Goal: Task Accomplishment & Management: Use online tool/utility

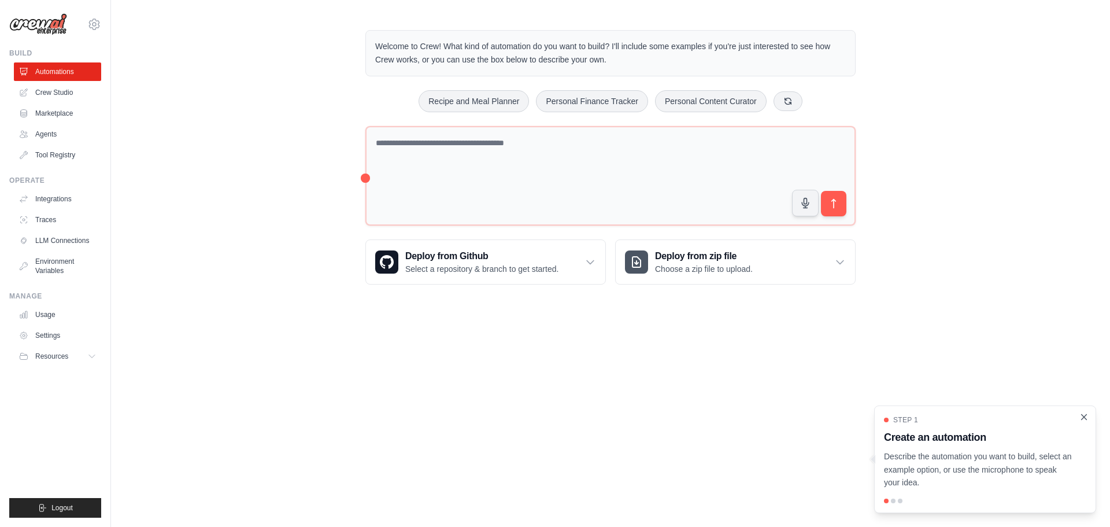
click at [1085, 420] on icon "Close walkthrough" at bounding box center [1084, 417] width 10 height 10
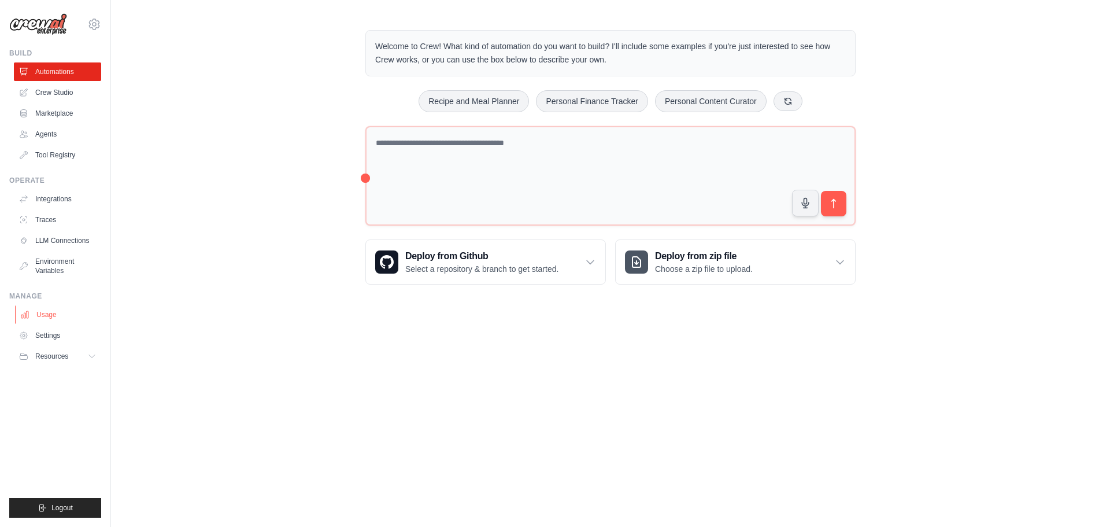
click at [49, 313] on link "Usage" at bounding box center [58, 314] width 87 height 19
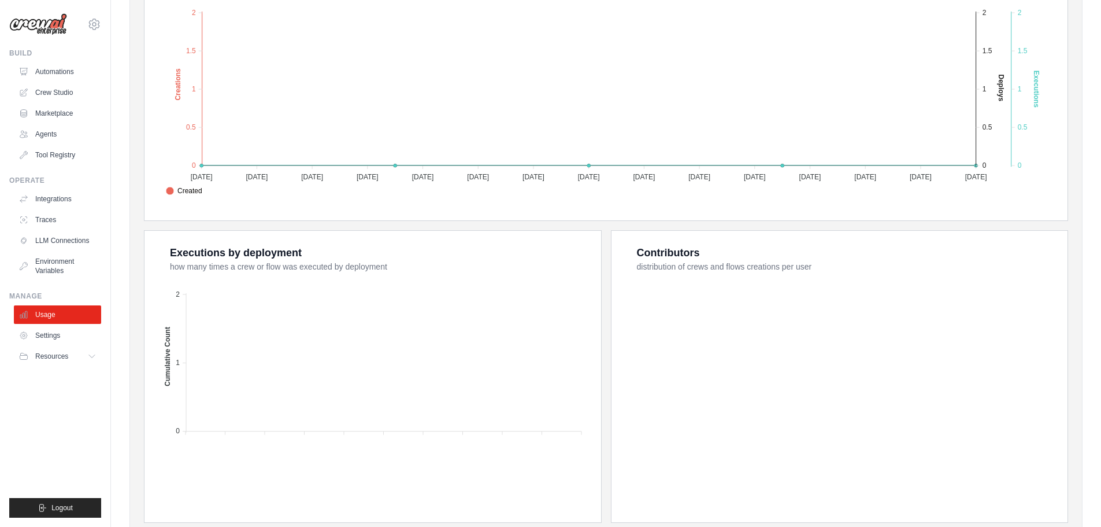
scroll to position [289, 0]
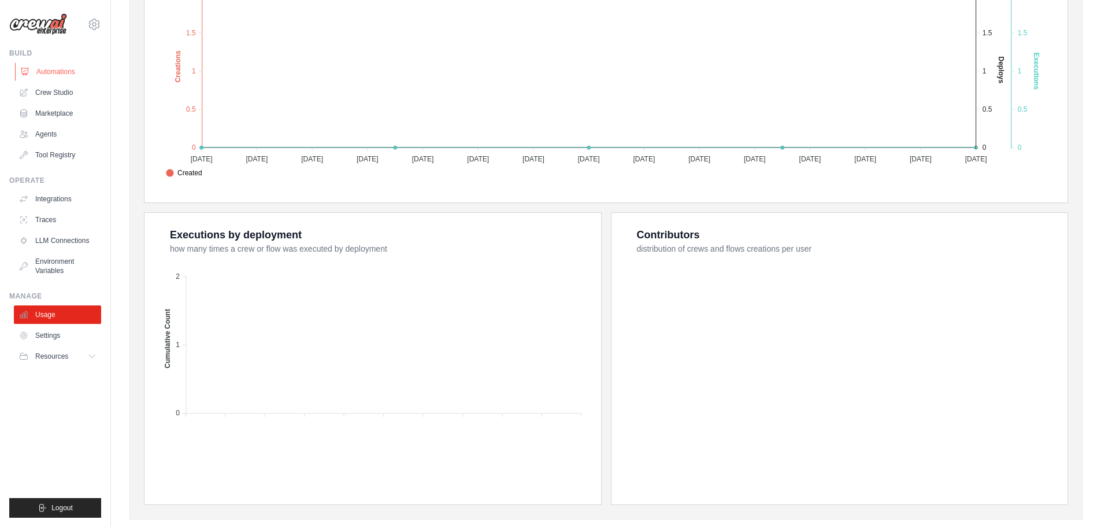
click at [48, 67] on link "Automations" at bounding box center [58, 71] width 87 height 19
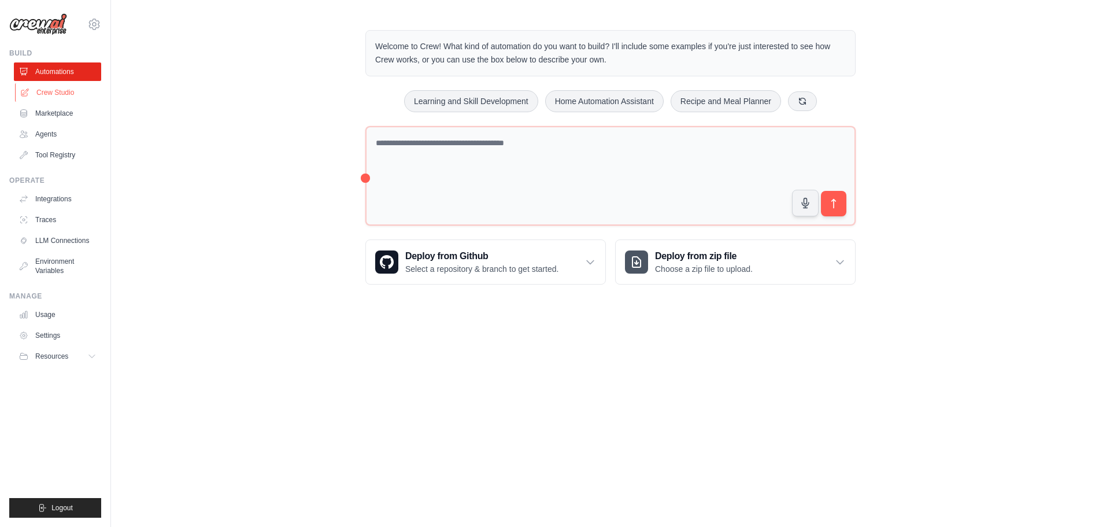
click at [47, 89] on link "Crew Studio" at bounding box center [58, 92] width 87 height 19
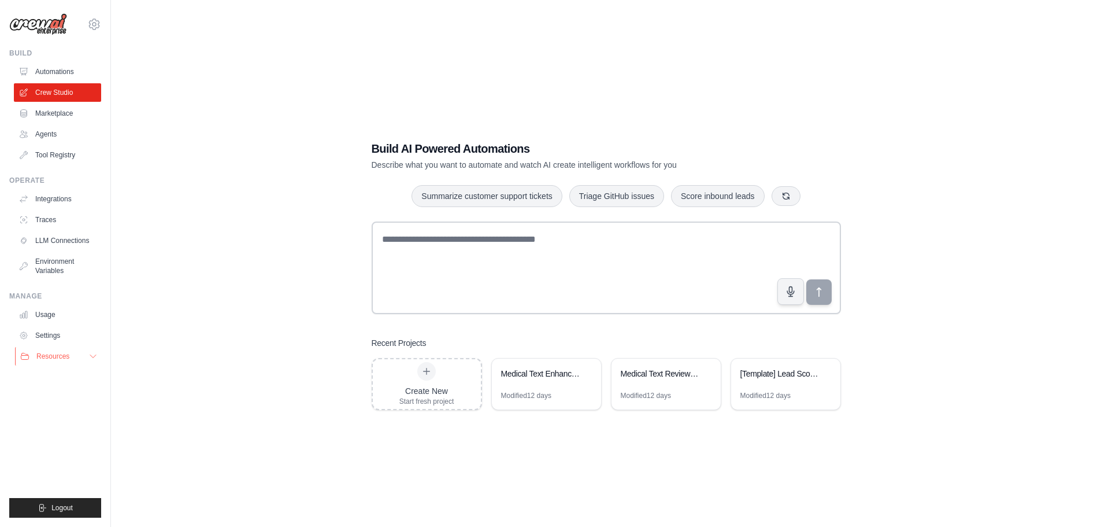
click at [53, 356] on span "Resources" at bounding box center [52, 356] width 33 height 9
click at [54, 157] on link "Tool Registry" at bounding box center [58, 155] width 87 height 19
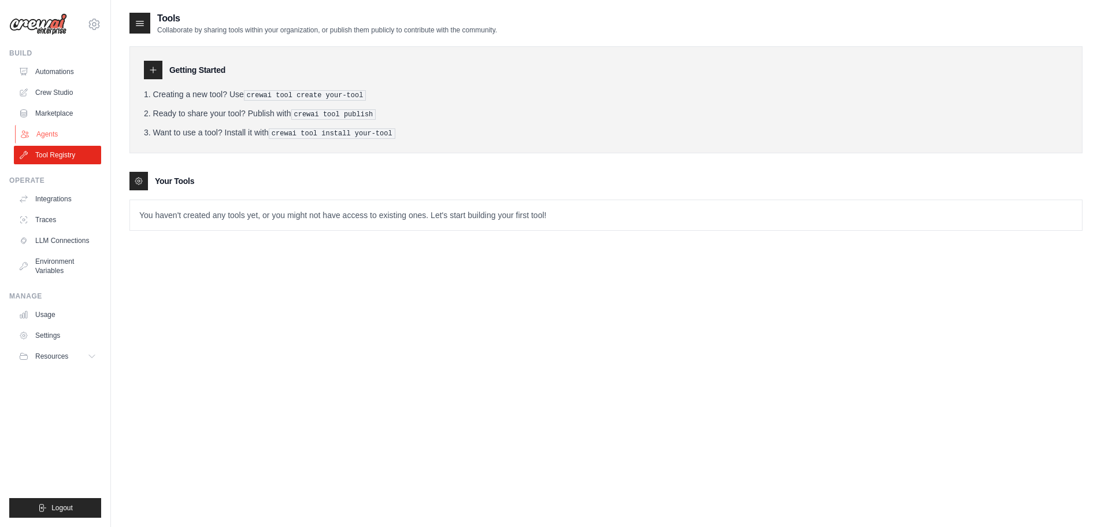
click at [50, 134] on link "Agents" at bounding box center [58, 134] width 87 height 19
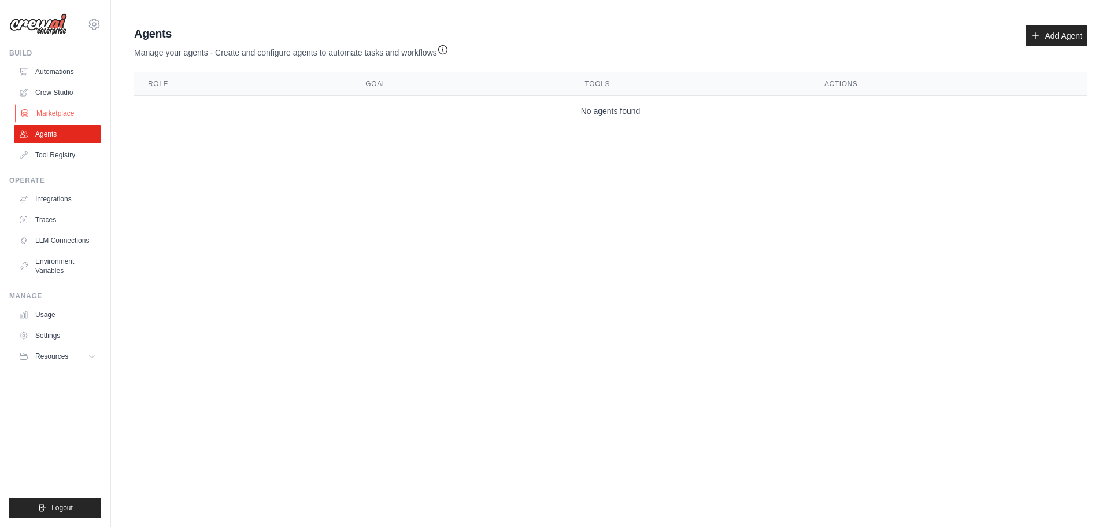
click at [50, 114] on link "Marketplace" at bounding box center [58, 113] width 87 height 19
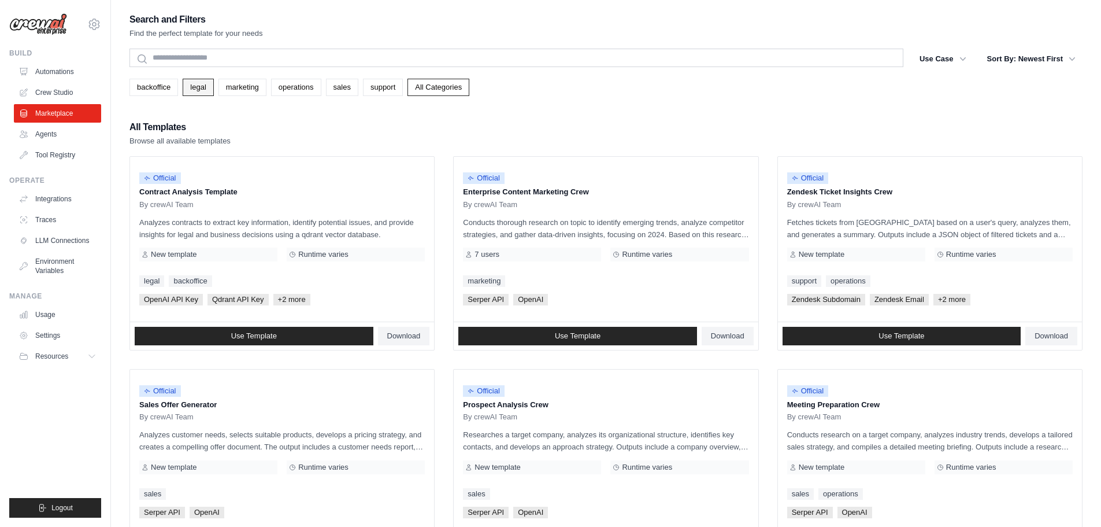
click at [193, 90] on link "legal" at bounding box center [198, 87] width 31 height 17
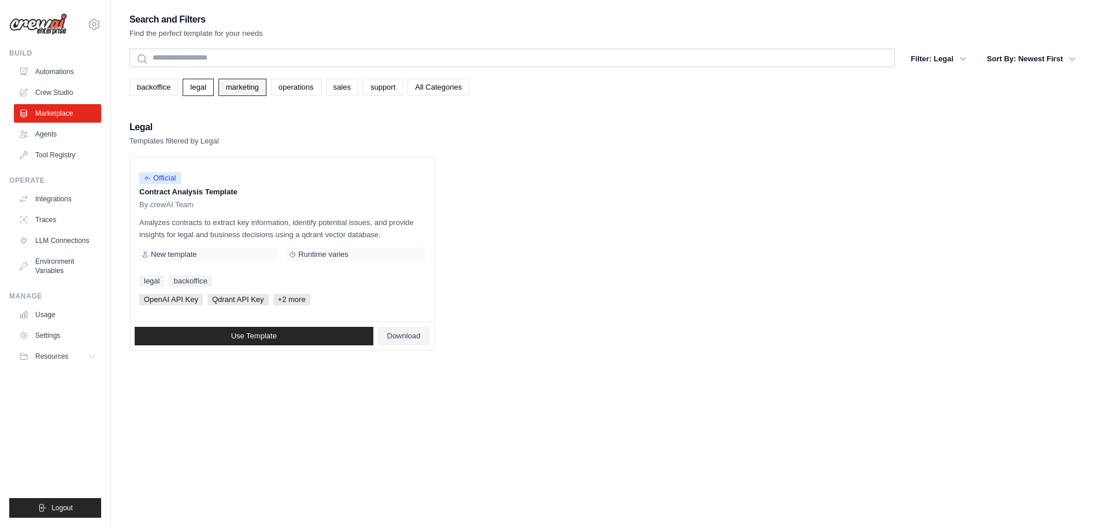
click at [243, 89] on link "marketing" at bounding box center [243, 87] width 48 height 17
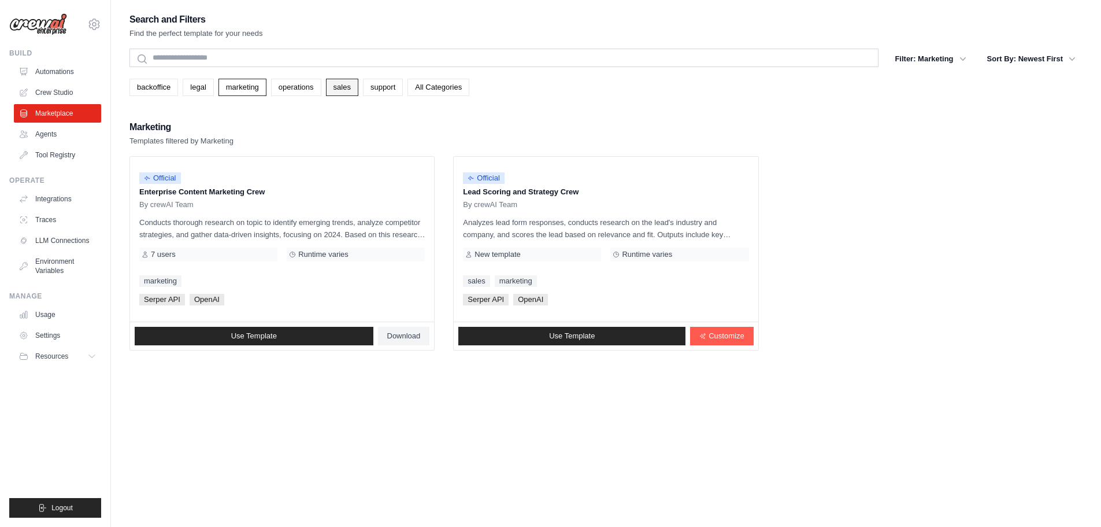
click at [345, 86] on link "sales" at bounding box center [342, 87] width 32 height 17
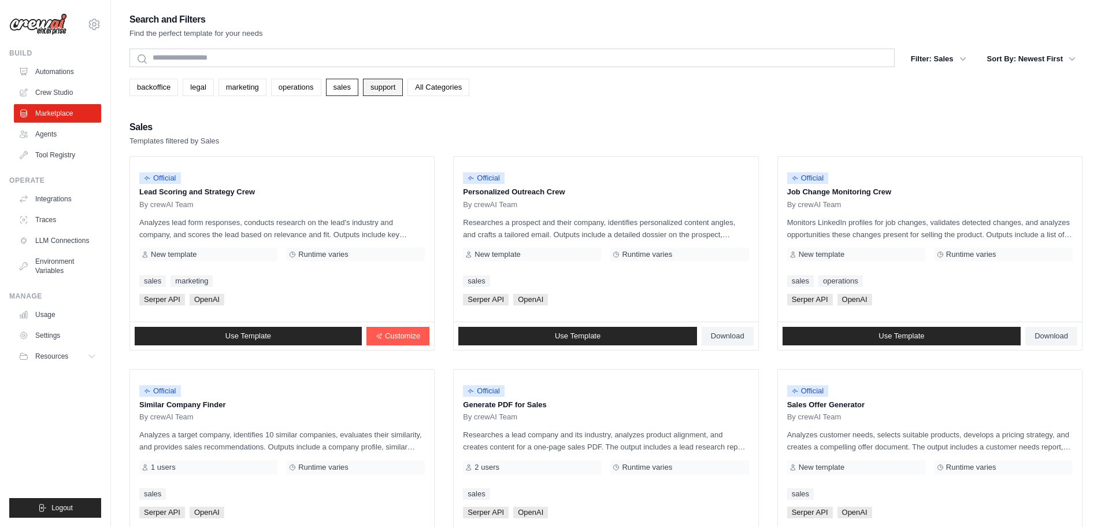
click at [376, 84] on link "support" at bounding box center [383, 87] width 40 height 17
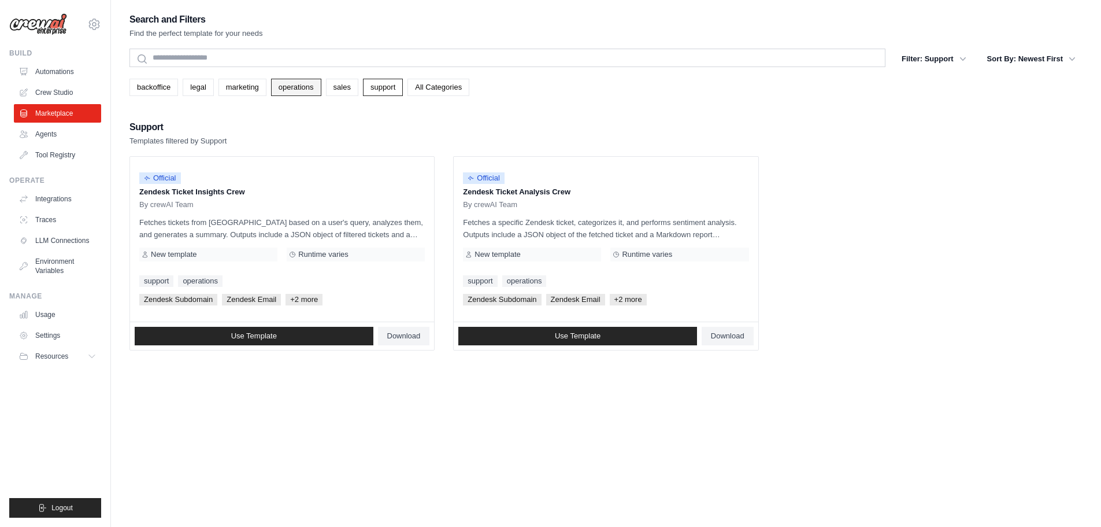
click at [291, 83] on link "operations" at bounding box center [296, 87] width 50 height 17
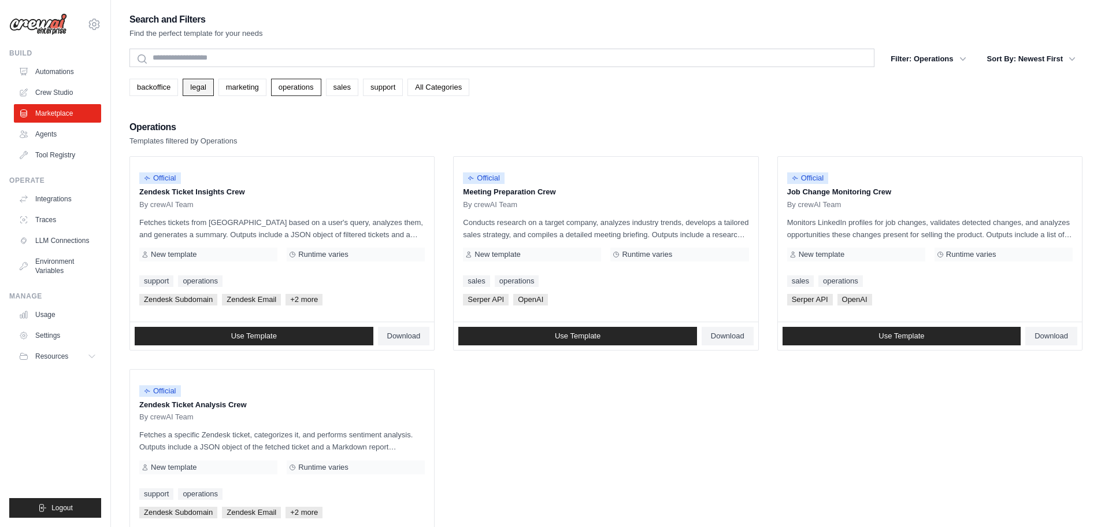
click at [201, 87] on link "legal" at bounding box center [198, 87] width 31 height 17
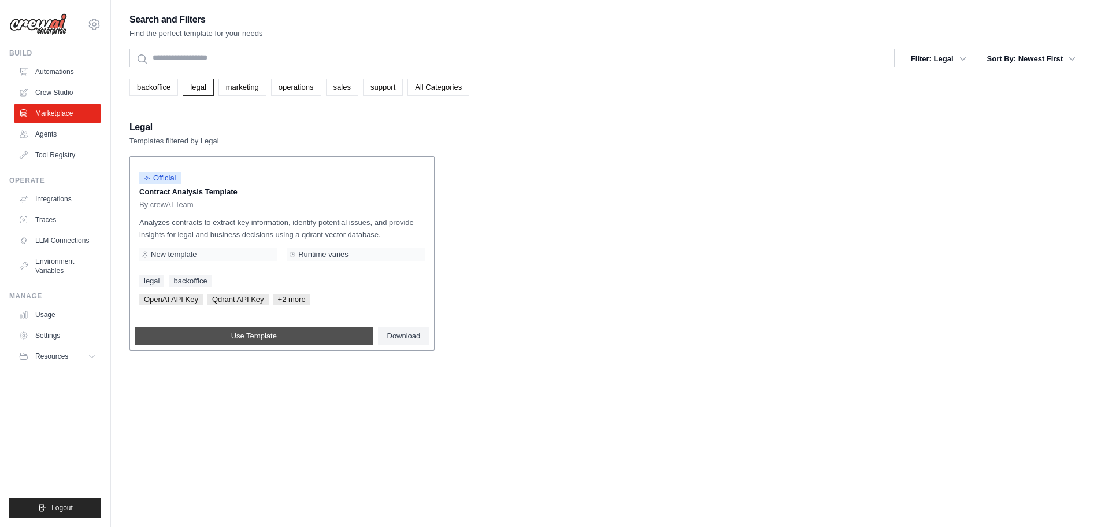
click at [272, 337] on span "Use Template" at bounding box center [254, 335] width 46 height 9
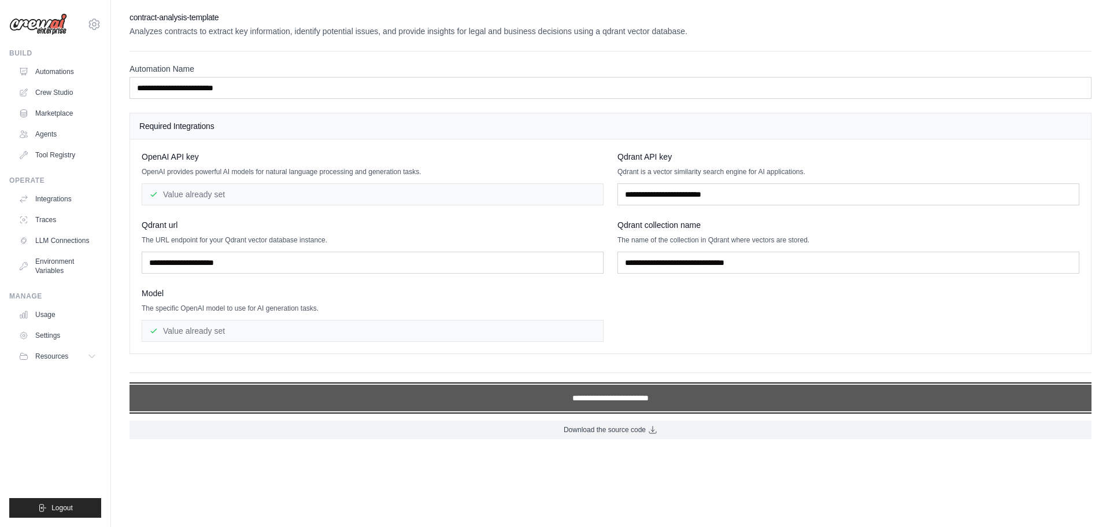
click at [572, 403] on input "**********" at bounding box center [611, 397] width 962 height 27
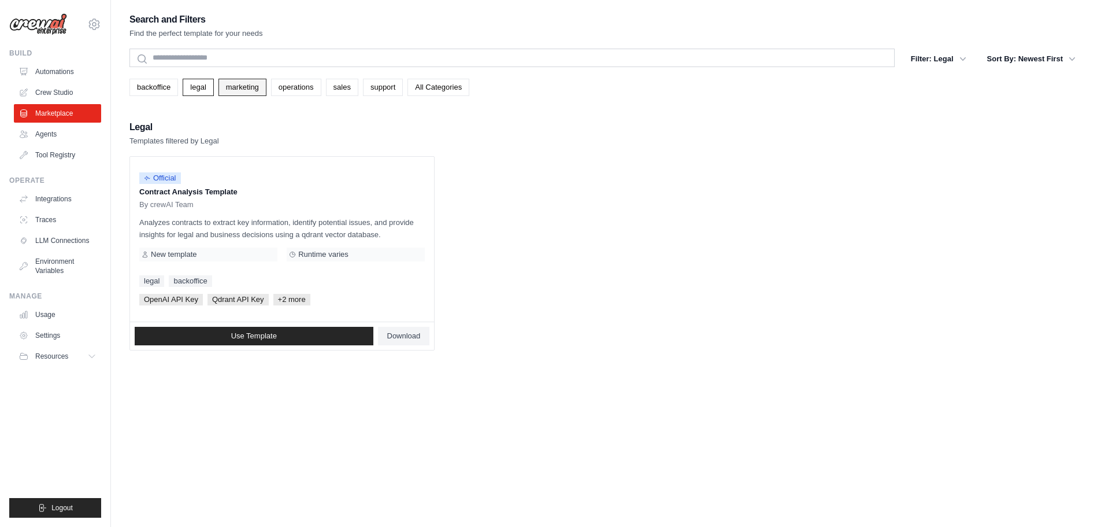
click at [243, 88] on link "marketing" at bounding box center [243, 87] width 48 height 17
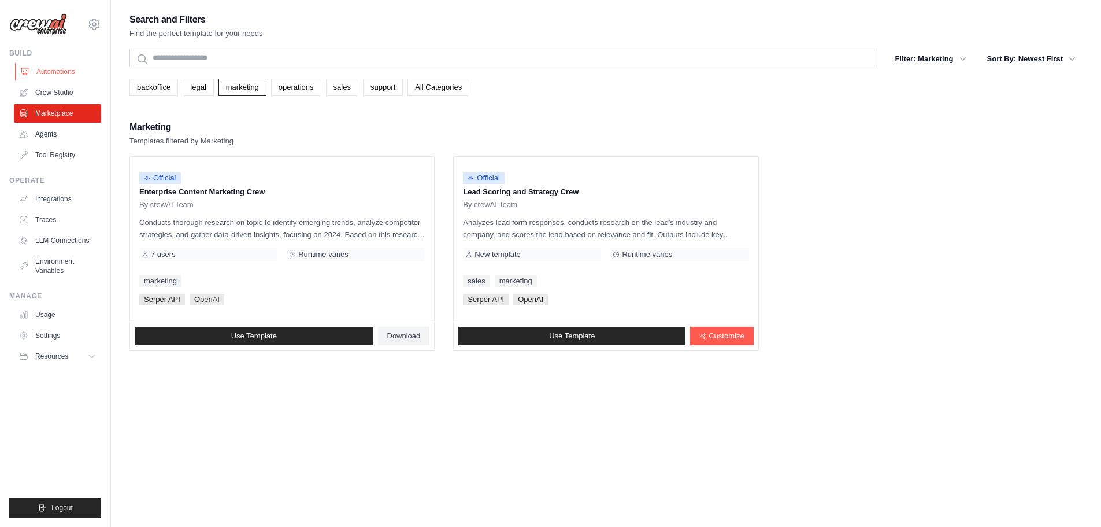
click at [58, 68] on link "Automations" at bounding box center [58, 71] width 87 height 19
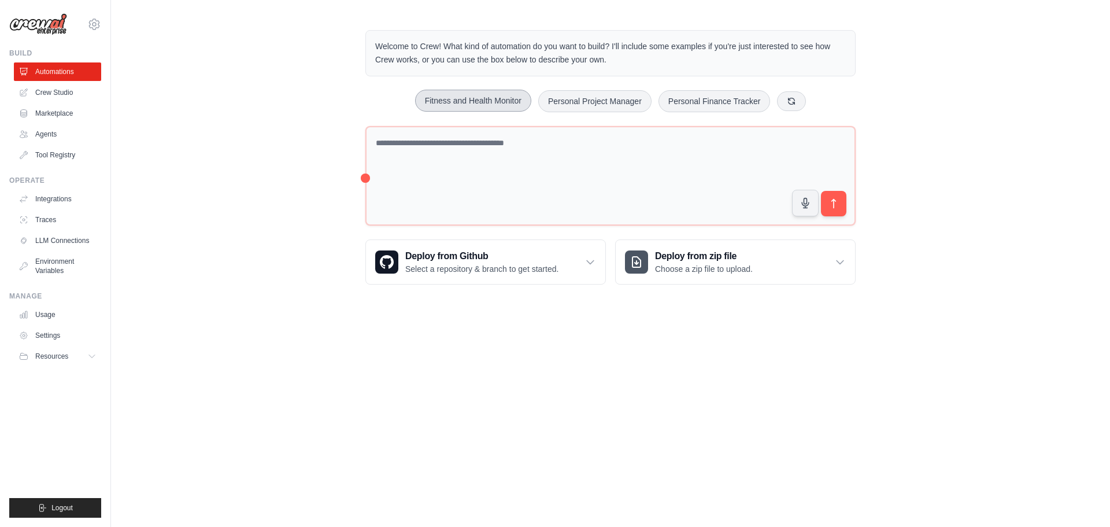
click at [480, 99] on button "Fitness and Health Monitor" at bounding box center [473, 101] width 116 height 22
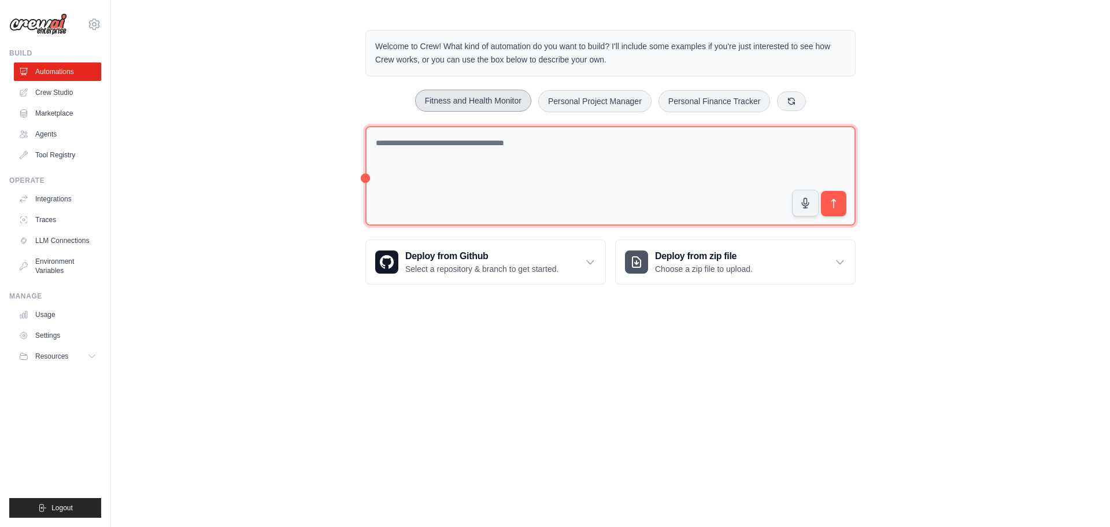
type textarea "**********"
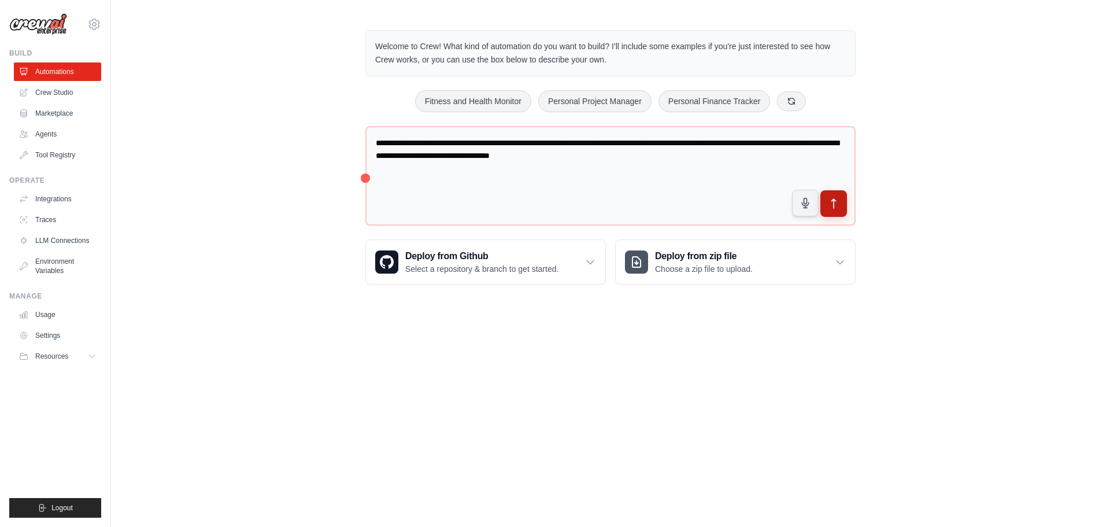
click at [832, 205] on icon "submit" at bounding box center [834, 204] width 12 height 12
click at [96, 26] on icon at bounding box center [94, 24] width 14 height 14
click at [45, 132] on link "Agents" at bounding box center [58, 134] width 87 height 19
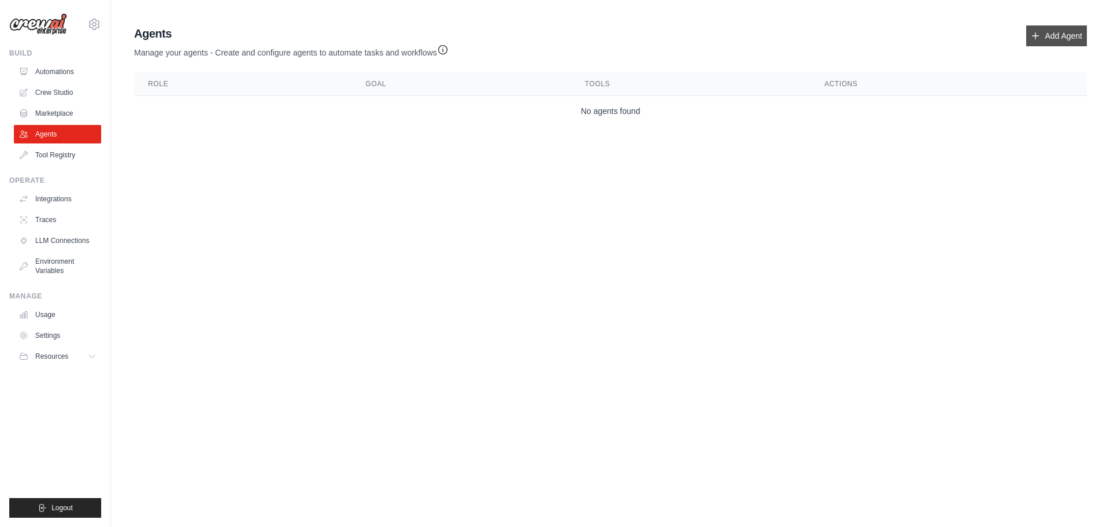
click at [1057, 31] on link "Add Agent" at bounding box center [1056, 35] width 61 height 21
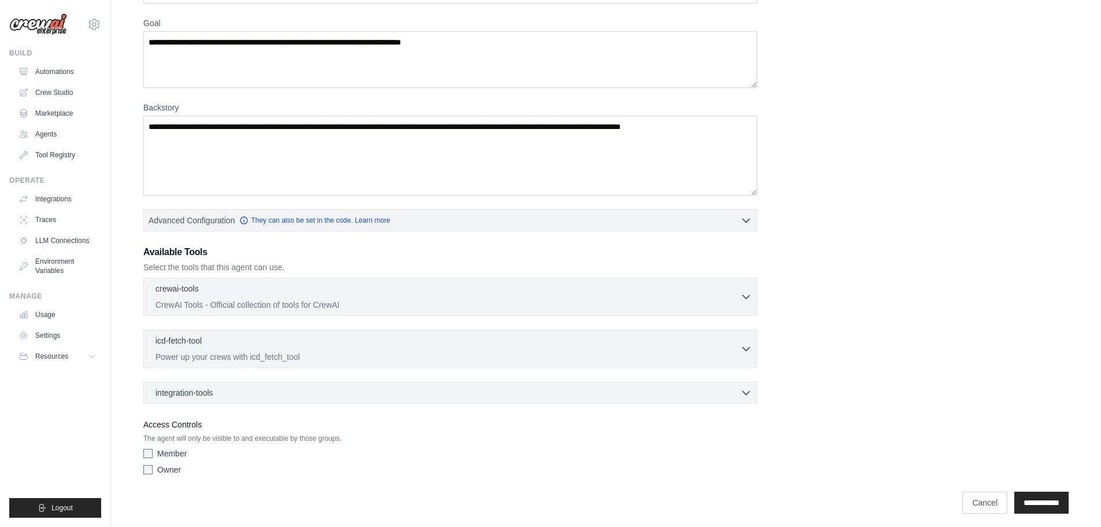
scroll to position [94, 0]
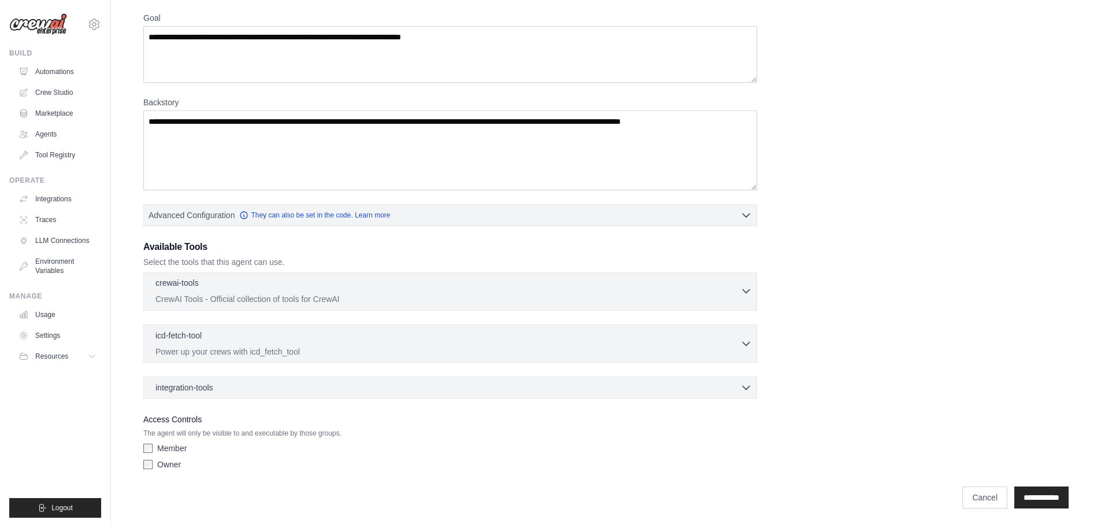
click at [748, 290] on icon "button" at bounding box center [747, 291] width 12 height 12
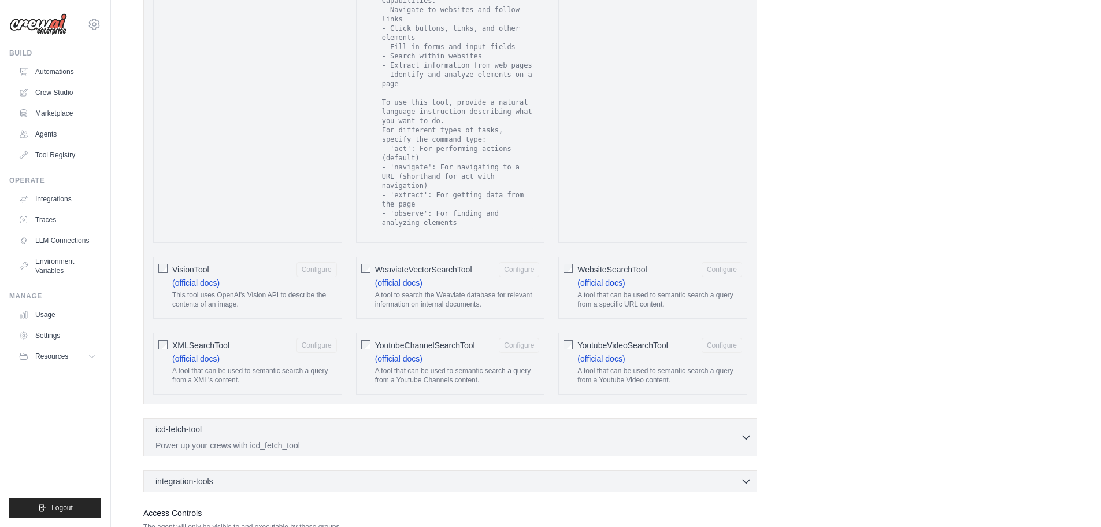
scroll to position [2043, 0]
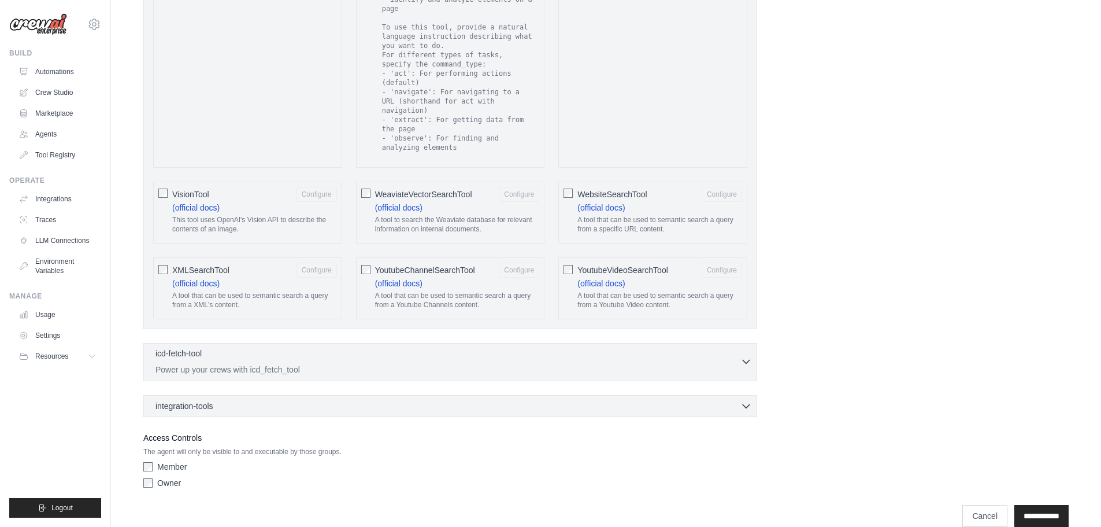
click at [745, 356] on icon "button" at bounding box center [747, 362] width 12 height 12
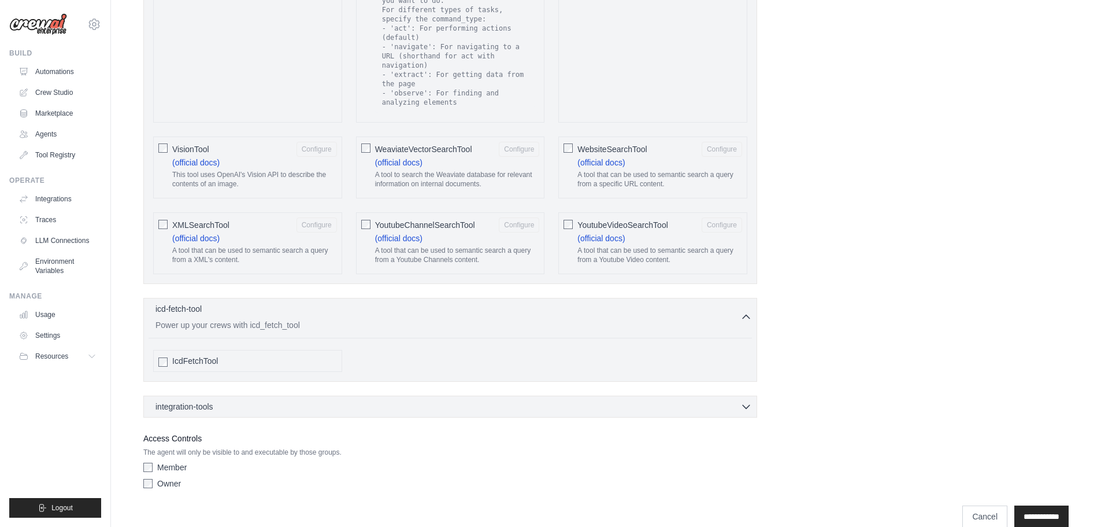
scroll to position [2088, 0]
click at [749, 314] on icon "button" at bounding box center [746, 315] width 7 height 3
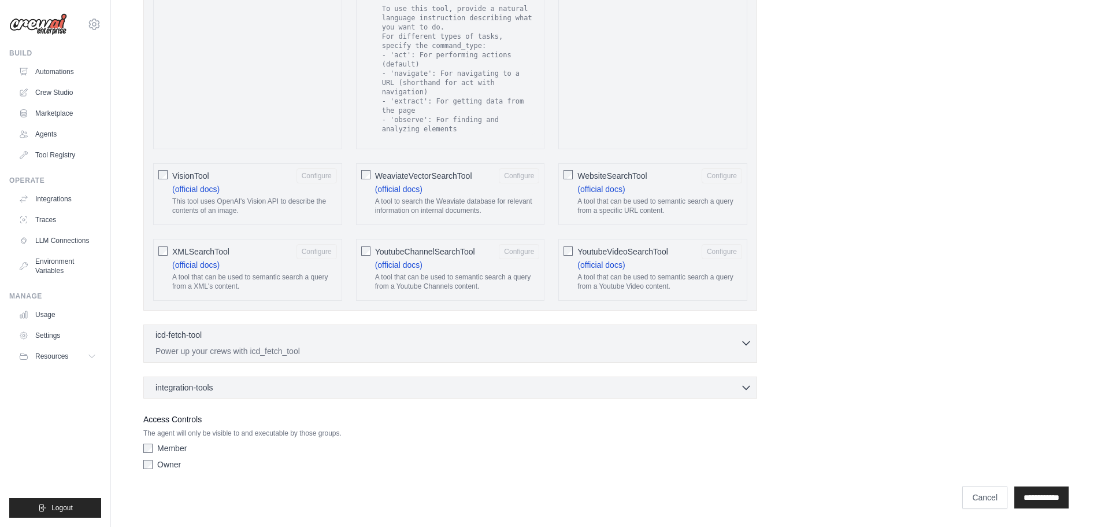
scroll to position [2043, 0]
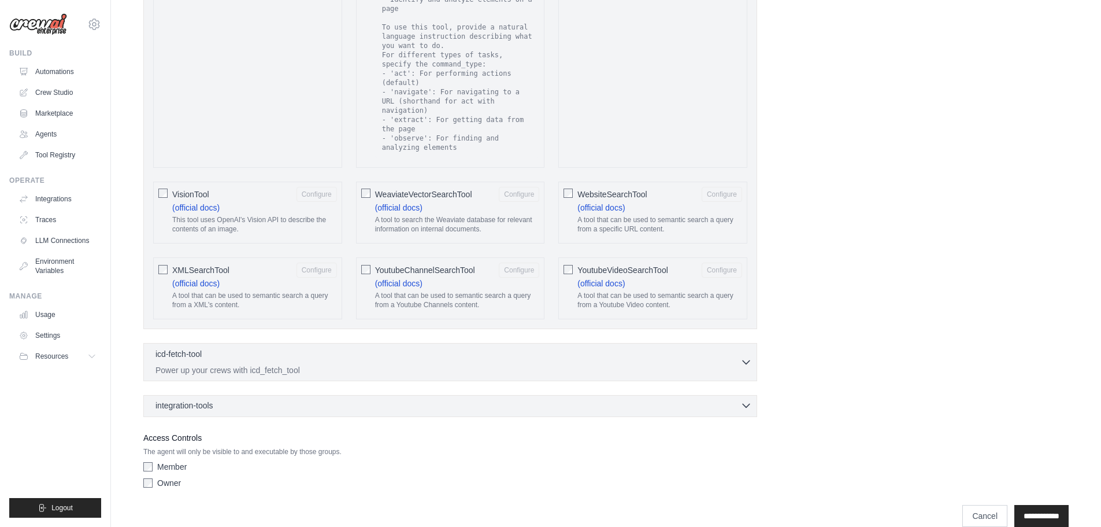
click at [747, 400] on icon "button" at bounding box center [747, 406] width 12 height 12
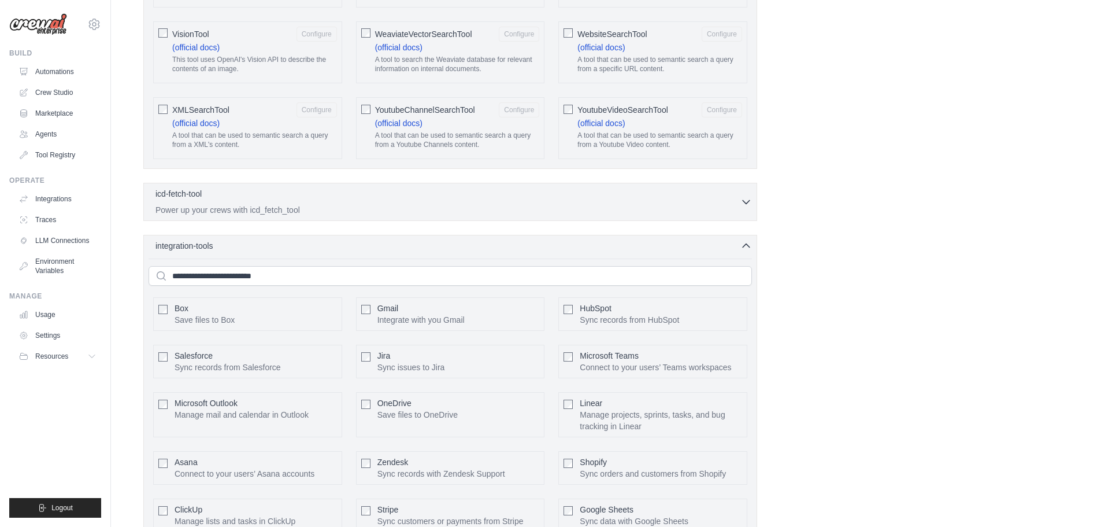
scroll to position [2202, 0]
click at [745, 241] on icon "button" at bounding box center [747, 247] width 12 height 12
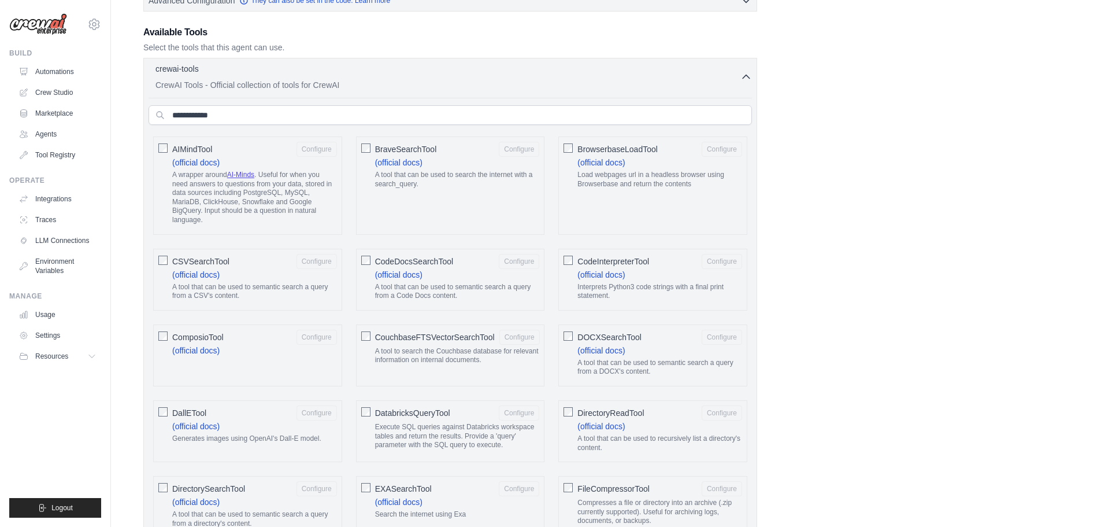
scroll to position [0, 0]
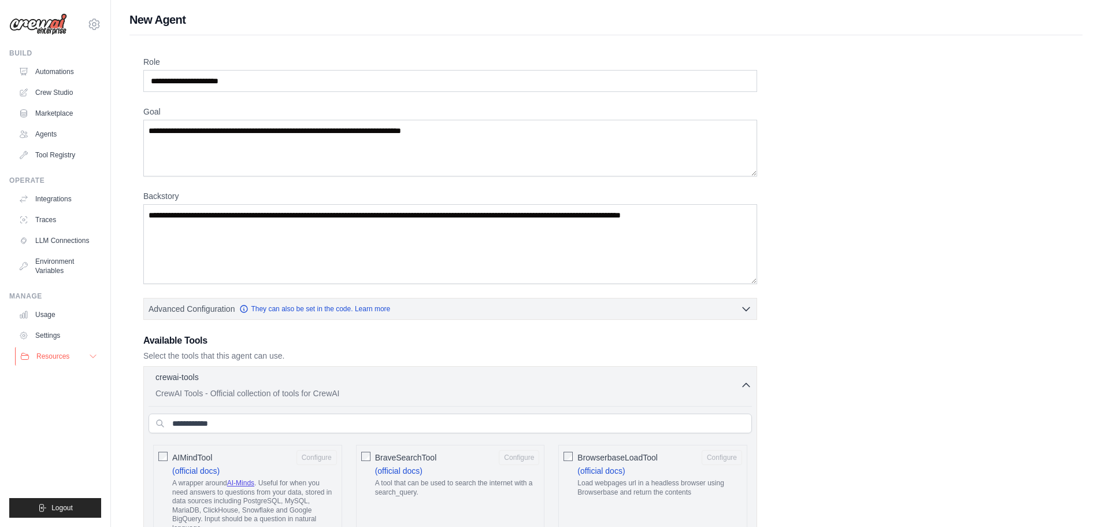
click at [94, 355] on icon at bounding box center [92, 356] width 9 height 9
click at [73, 430] on span "Video Tutorials" at bounding box center [64, 431] width 46 height 9
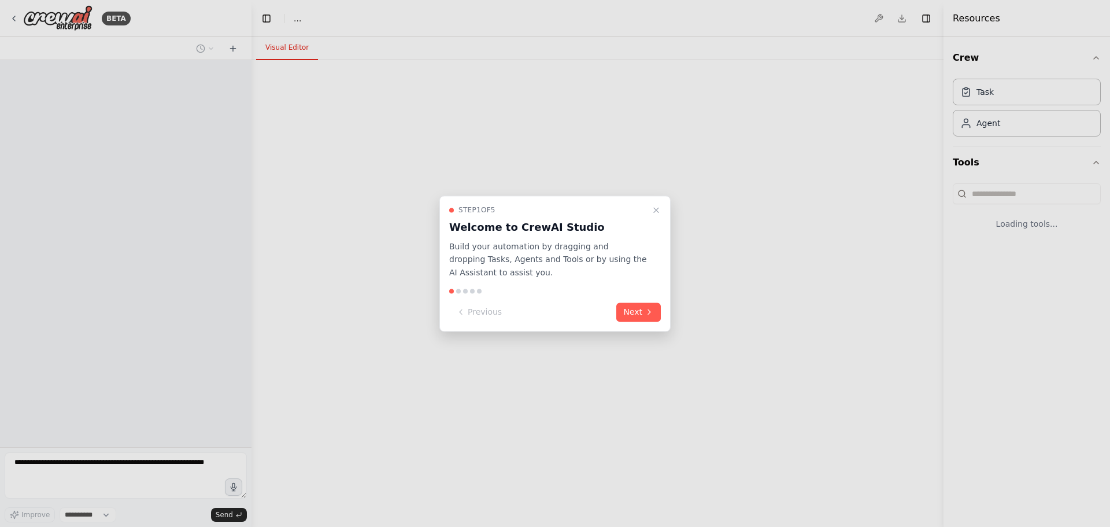
select select "****"
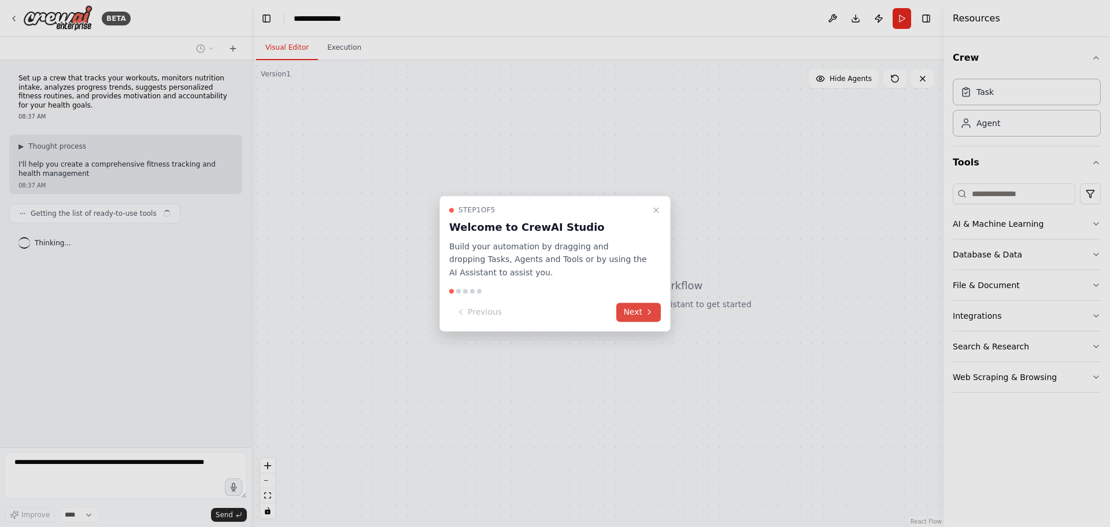
click at [635, 310] on button "Next" at bounding box center [638, 311] width 45 height 19
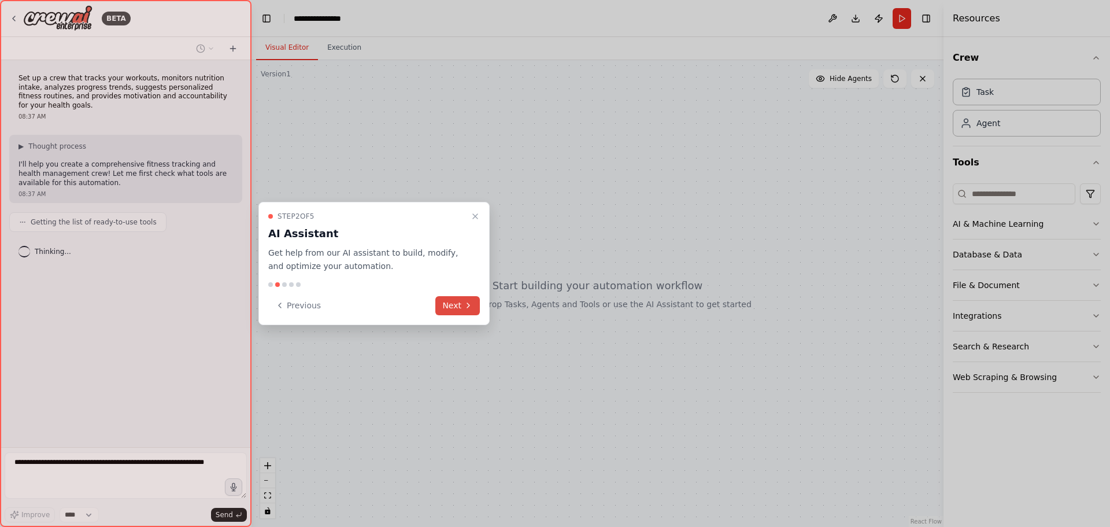
click at [452, 302] on button "Next" at bounding box center [457, 305] width 45 height 19
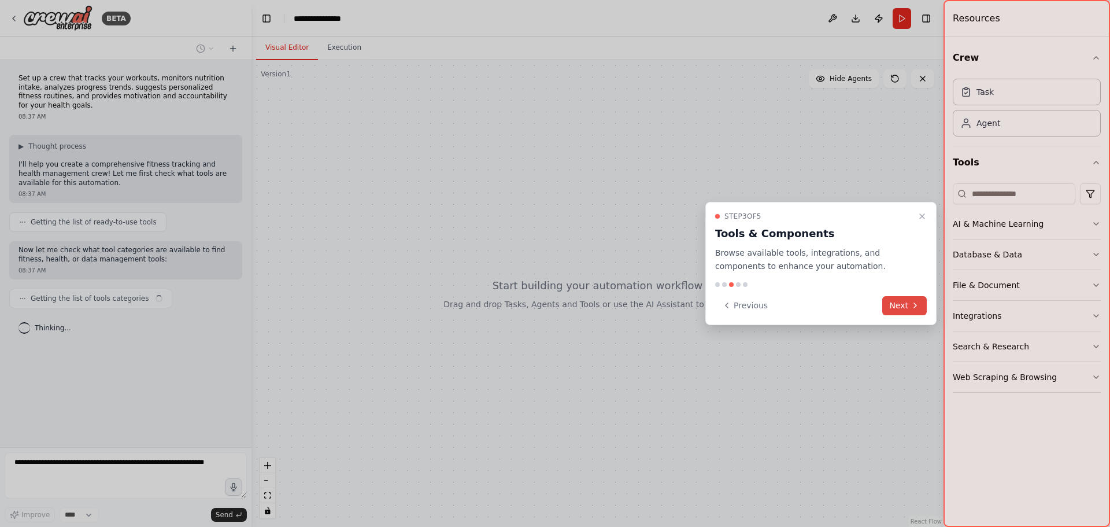
click at [905, 305] on button "Next" at bounding box center [904, 305] width 45 height 19
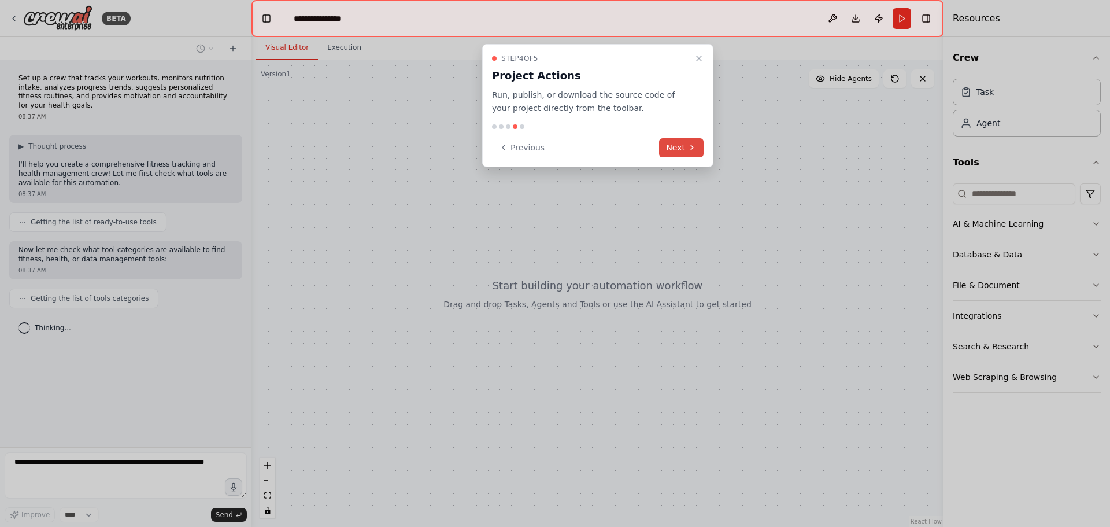
click at [689, 140] on button "Next" at bounding box center [681, 147] width 45 height 19
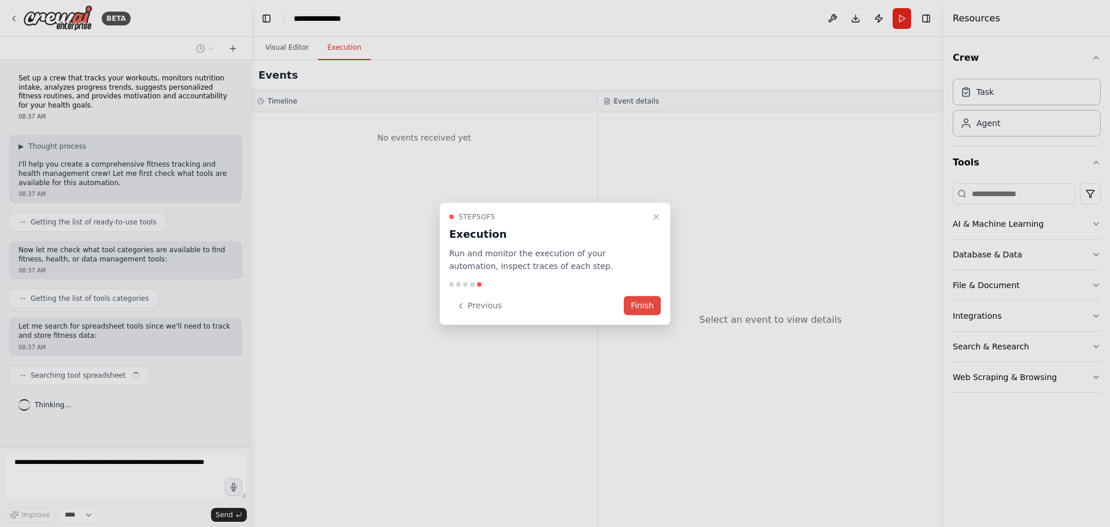
click at [645, 305] on button "Finish" at bounding box center [642, 305] width 37 height 19
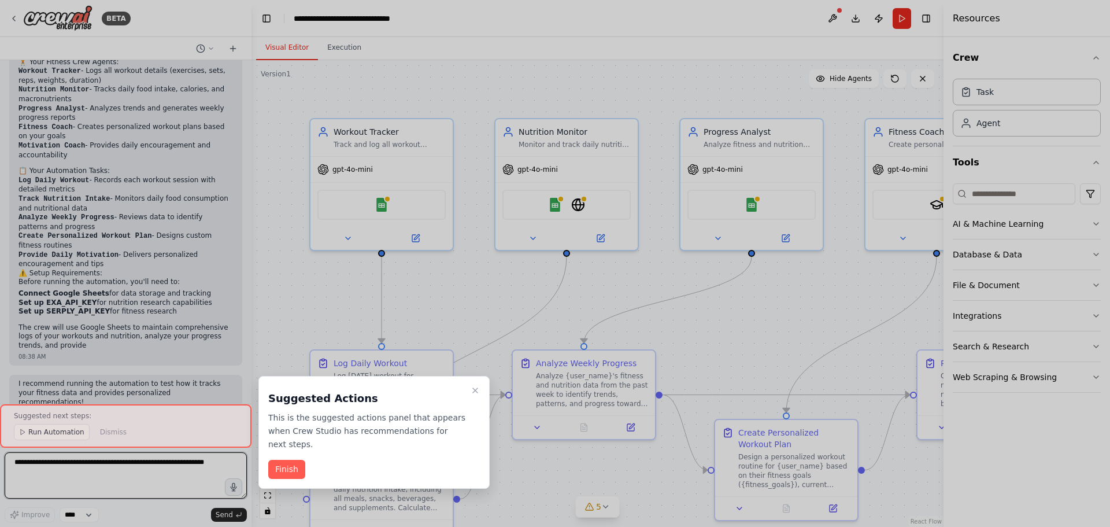
scroll to position [1031, 0]
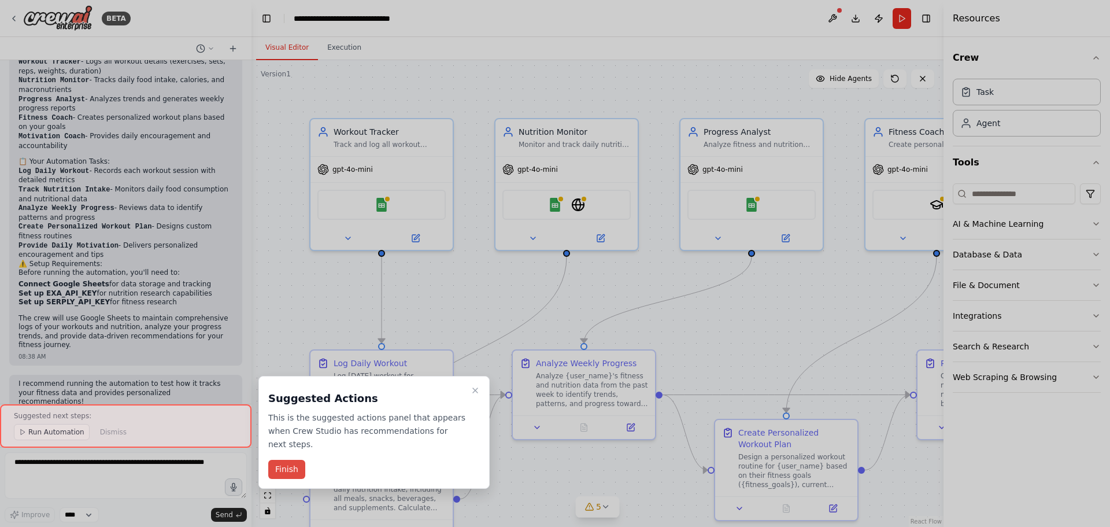
click at [288, 460] on button "Finish" at bounding box center [286, 469] width 37 height 19
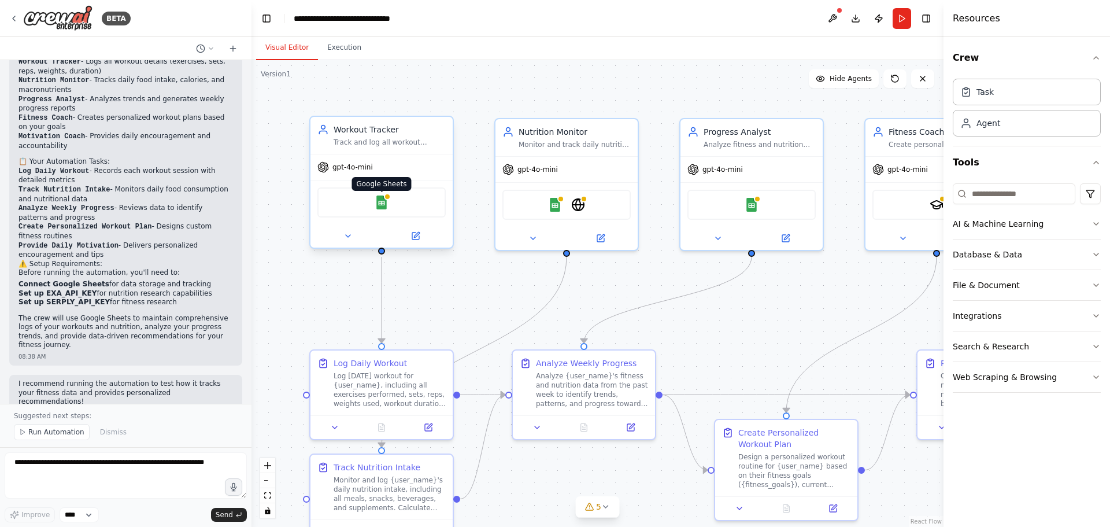
click at [376, 207] on img at bounding box center [382, 202] width 14 height 14
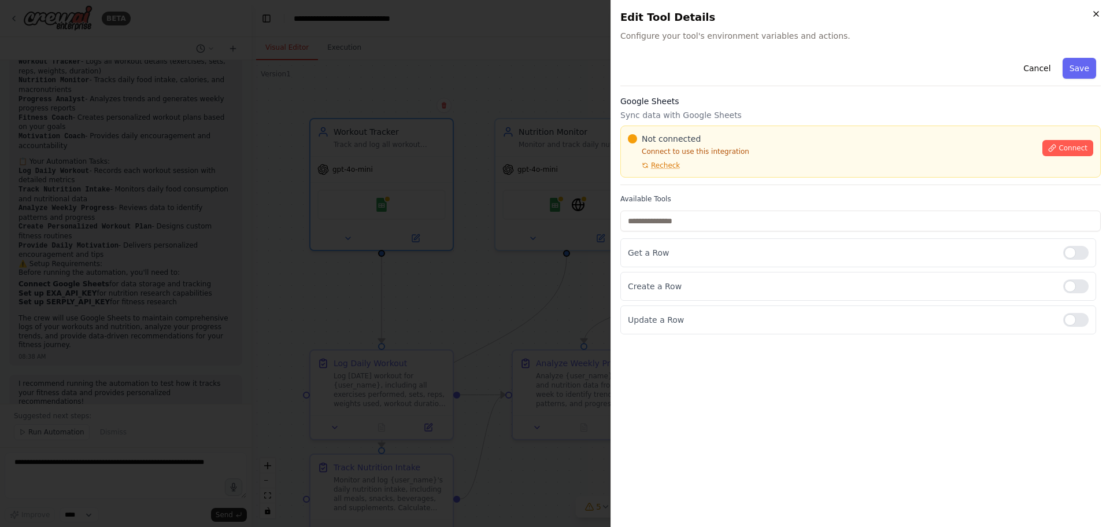
click at [1099, 15] on icon "button" at bounding box center [1096, 13] width 9 height 9
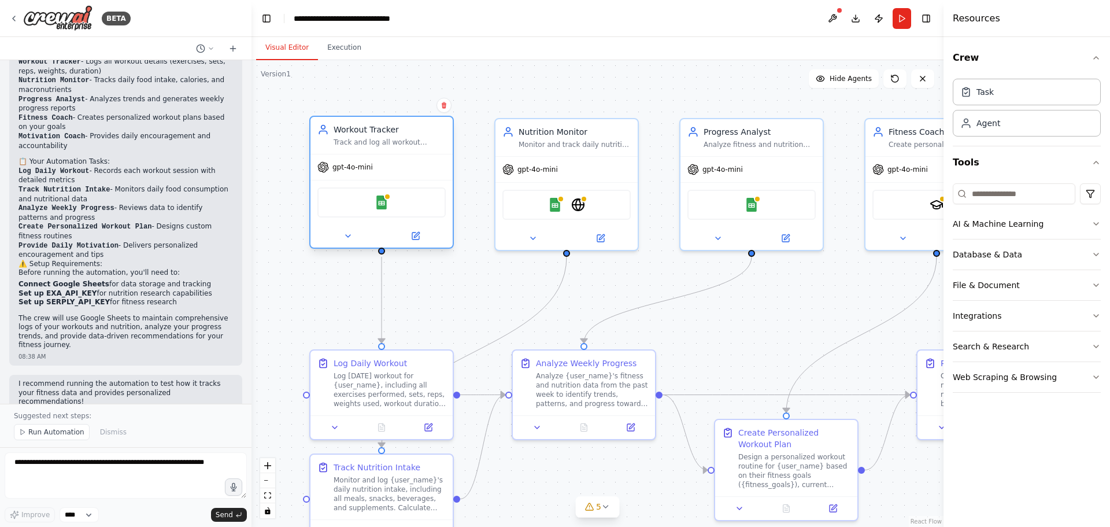
click at [418, 247] on div "Workout Tracker Track and log all workout activities for {user_name}, including…" at bounding box center [381, 182] width 145 height 133
click at [418, 238] on icon at bounding box center [415, 235] width 7 height 7
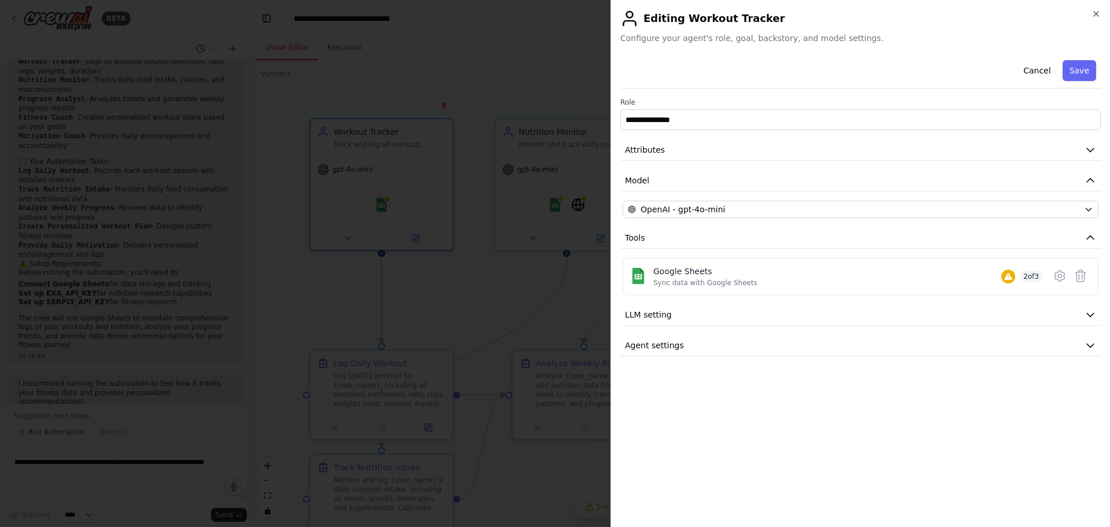
click at [1097, 19] on h2 "Editing Workout Tracker" at bounding box center [860, 18] width 480 height 19
click at [1096, 14] on icon "button" at bounding box center [1096, 14] width 5 height 5
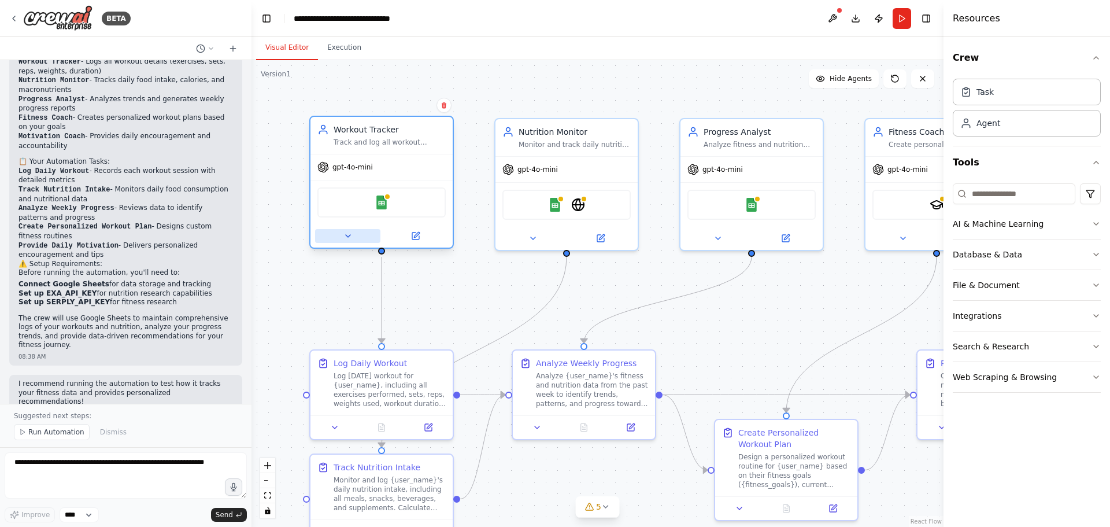
click at [348, 238] on icon at bounding box center [347, 235] width 9 height 9
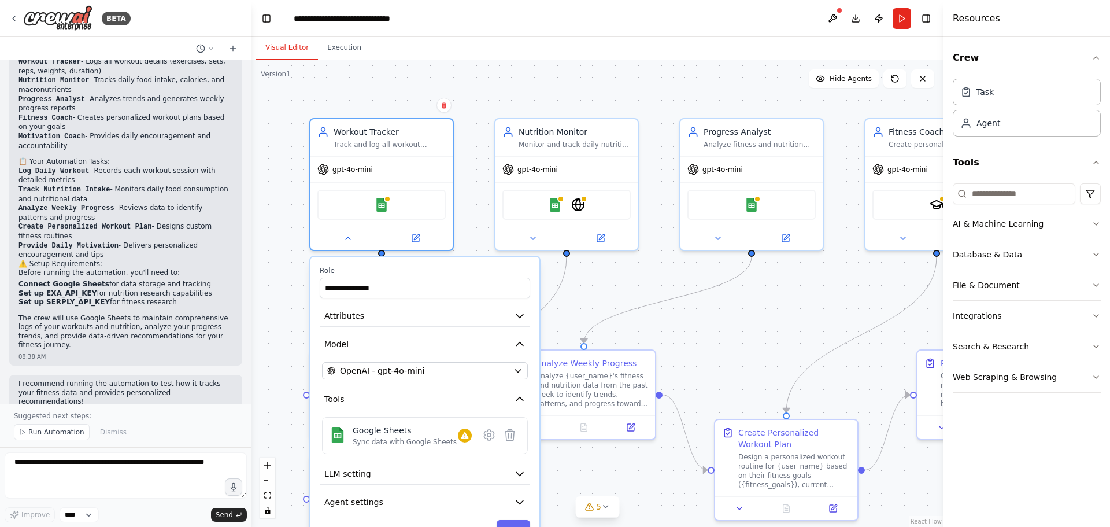
click at [470, 121] on div "**********" at bounding box center [598, 293] width 692 height 467
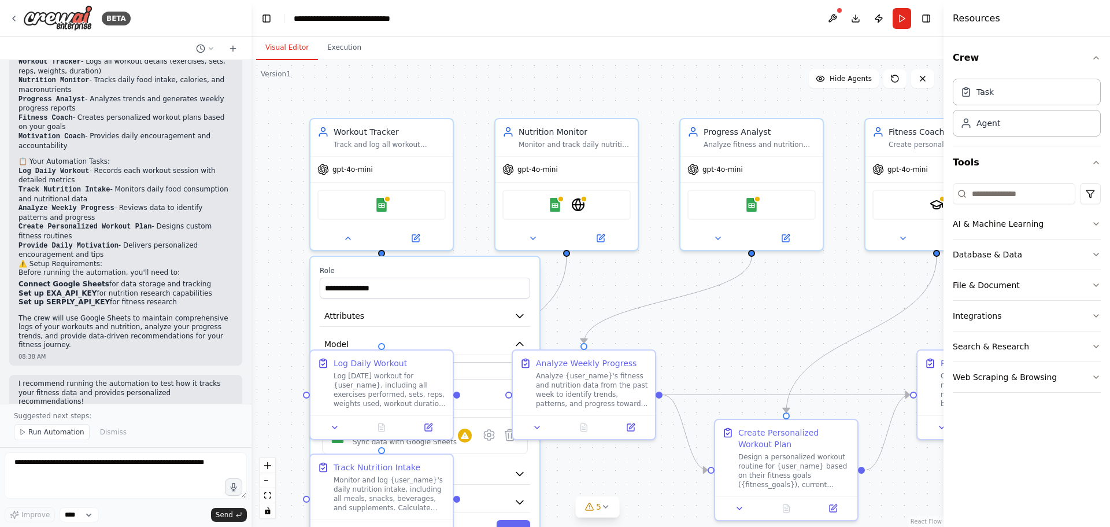
click at [604, 296] on div "**********" at bounding box center [598, 293] width 692 height 467
click at [645, 467] on div "**********" at bounding box center [598, 293] width 692 height 467
drag, startPoint x: 585, startPoint y: 346, endPoint x: 616, endPoint y: 339, distance: 31.4
click at [616, 339] on div "**********" at bounding box center [598, 293] width 692 height 467
click at [348, 236] on icon at bounding box center [348, 236] width 5 height 2
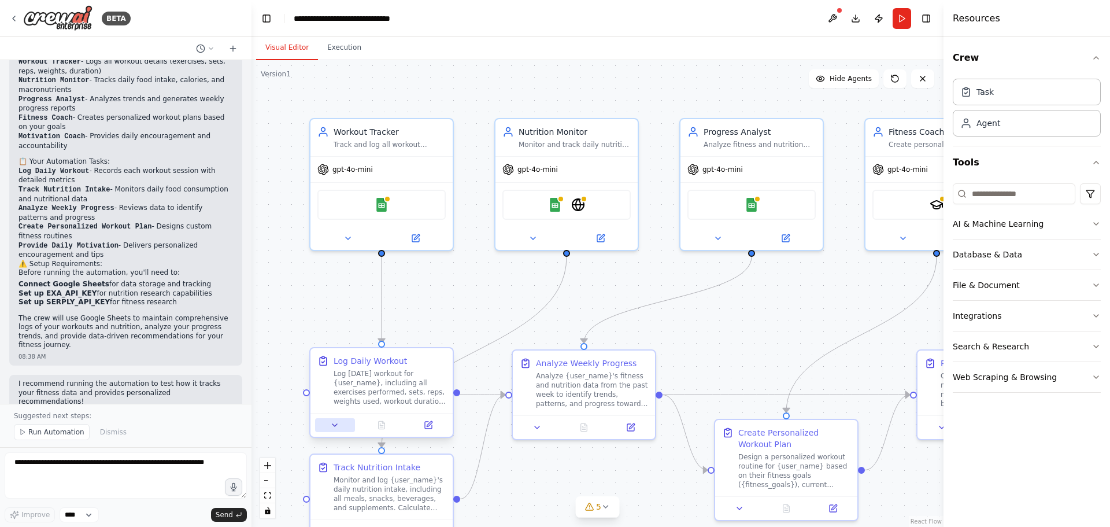
click at [332, 427] on icon at bounding box center [334, 424] width 9 height 9
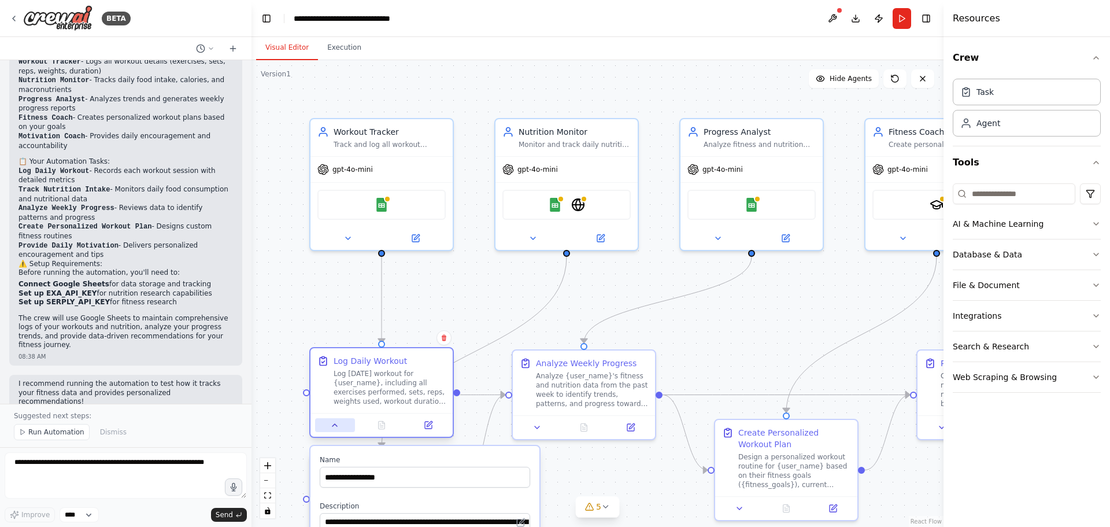
click at [336, 428] on icon at bounding box center [334, 424] width 9 height 9
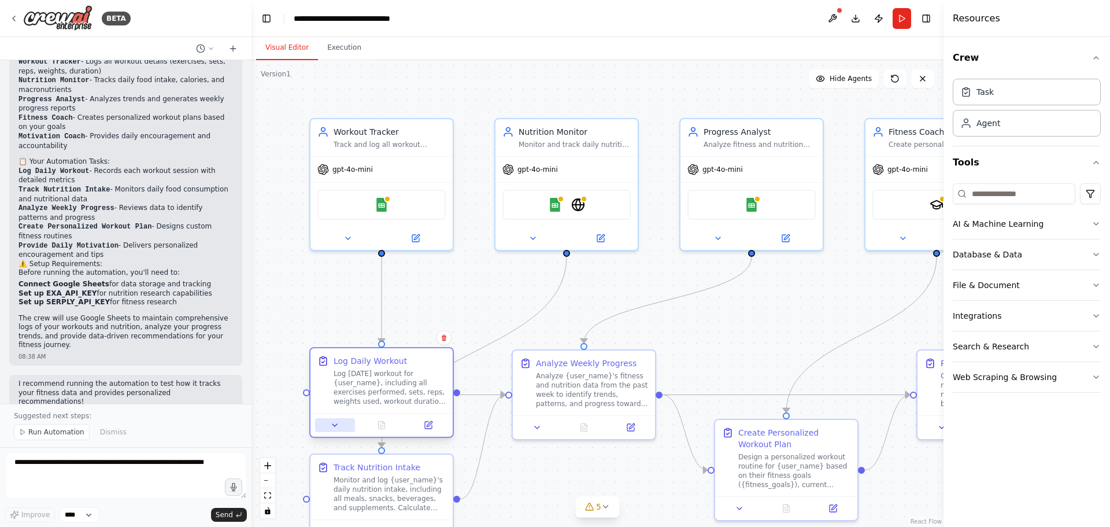
click at [332, 423] on icon at bounding box center [334, 424] width 9 height 9
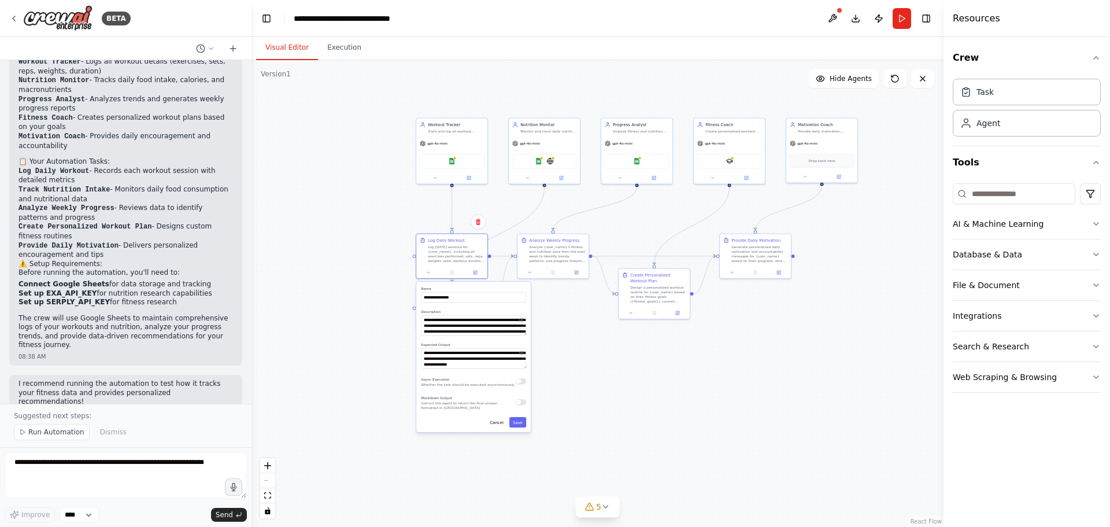
drag, startPoint x: 542, startPoint y: 473, endPoint x: 574, endPoint y: 272, distance: 203.0
click at [574, 272] on div ".deletable-edge-delete-btn { width: 20px; height: 20px; border: 0px solid #ffff…" at bounding box center [598, 293] width 692 height 467
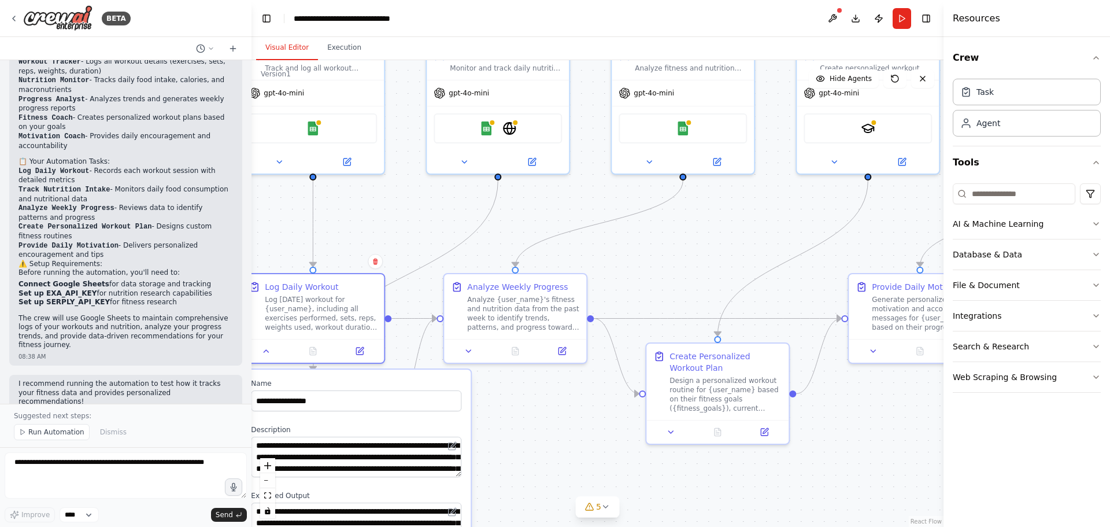
drag, startPoint x: 723, startPoint y: 246, endPoint x: 558, endPoint y: 461, distance: 270.9
click at [558, 461] on div ".deletable-edge-delete-btn { width: 20px; height: 20px; border: 0px solid #ffff…" at bounding box center [598, 293] width 692 height 467
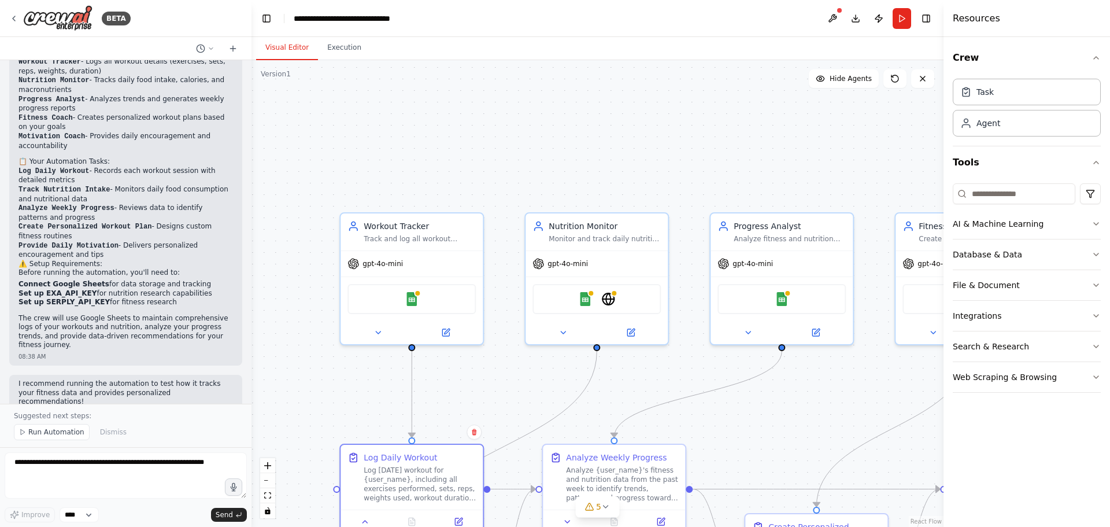
drag, startPoint x: 546, startPoint y: 210, endPoint x: 646, endPoint y: 379, distance: 196.7
click at [646, 379] on div ".deletable-edge-delete-btn { width: 20px; height: 20px; border: 0px solid #ffff…" at bounding box center [598, 293] width 692 height 467
click at [783, 237] on div "Analyze fitness and nutrition data trends for {user_name}, identify patterns in…" at bounding box center [790, 236] width 112 height 9
click at [750, 333] on icon at bounding box center [748, 330] width 9 height 9
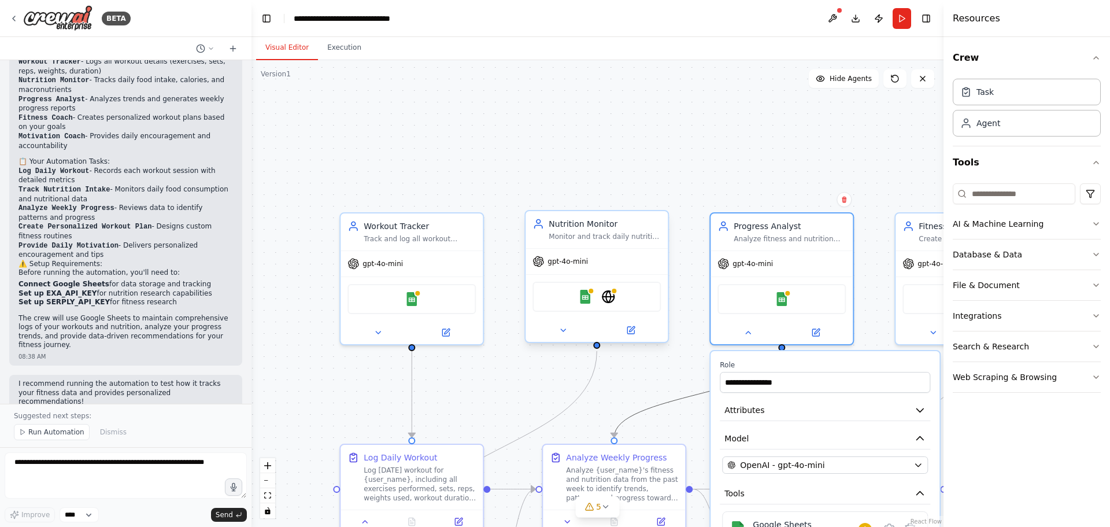
drag, startPoint x: 665, startPoint y: 405, endPoint x: 620, endPoint y: 250, distance: 161.4
click at [620, 250] on div ".deletable-edge-delete-btn { width: 20px; height: 20px; border: 0px solid #ffff…" at bounding box center [628, 387] width 692 height 467
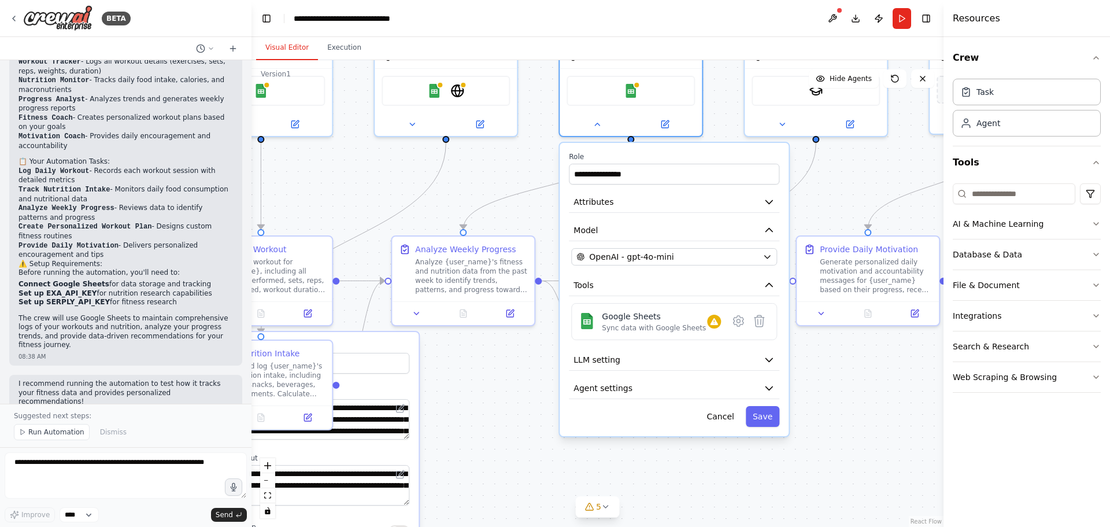
drag, startPoint x: 670, startPoint y: 360, endPoint x: 520, endPoint y: 155, distance: 254.4
click at [520, 155] on div ".deletable-edge-delete-btn { width: 20px; height: 20px; border: 0px solid #ffff…" at bounding box center [598, 293] width 692 height 467
click at [659, 364] on button "LLM setting" at bounding box center [674, 359] width 210 height 21
click at [773, 358] on icon "button" at bounding box center [769, 360] width 12 height 12
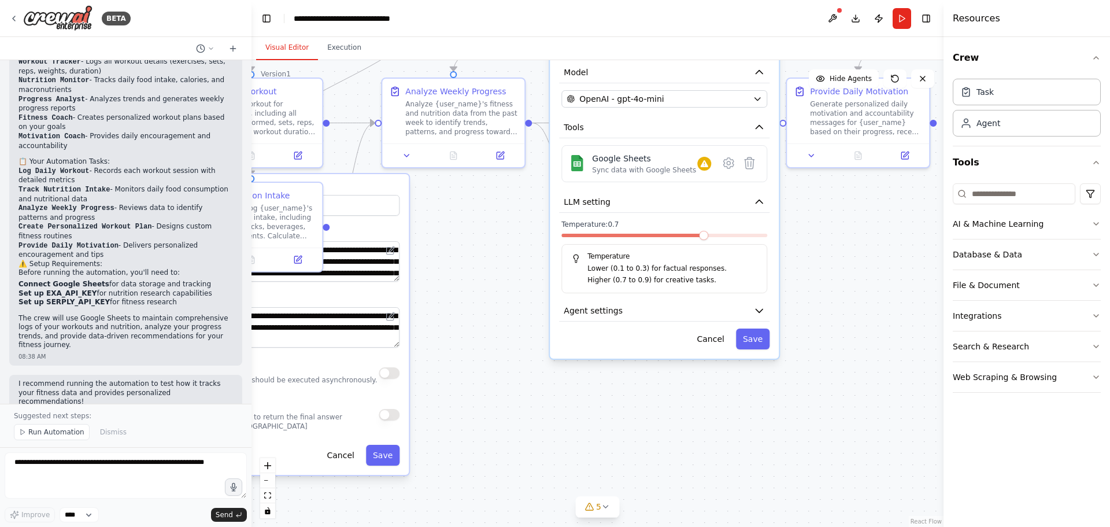
drag, startPoint x: 826, startPoint y: 436, endPoint x: 816, endPoint y: 279, distance: 157.0
click at [816, 279] on div ".deletable-edge-delete-btn { width: 20px; height: 20px; border: 0px solid #ffff…" at bounding box center [598, 293] width 692 height 467
click at [758, 309] on icon "button" at bounding box center [759, 310] width 7 height 3
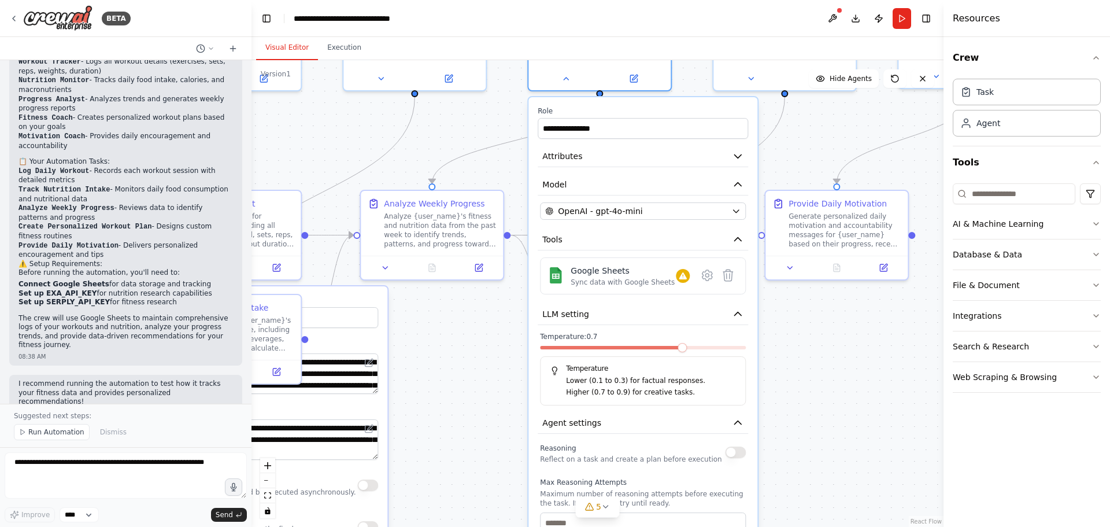
drag, startPoint x: 836, startPoint y: 397, endPoint x: 813, endPoint y: 517, distance: 121.8
click at [813, 517] on div ".deletable-edge-delete-btn { width: 20px; height: 20px; border: 0px solid #ffff…" at bounding box center [598, 293] width 692 height 467
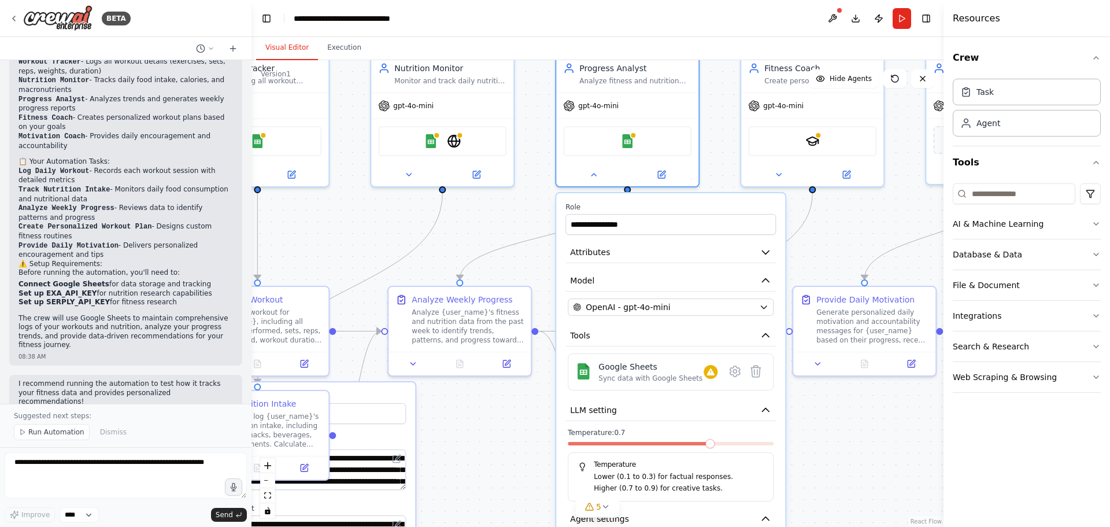
drag, startPoint x: 783, startPoint y: 361, endPoint x: 812, endPoint y: 460, distance: 102.3
click at [812, 460] on div ".deletable-edge-delete-btn { width: 20px; height: 20px; border: 0px solid #ffff…" at bounding box center [598, 293] width 692 height 467
click at [766, 254] on icon "button" at bounding box center [766, 254] width 7 height 3
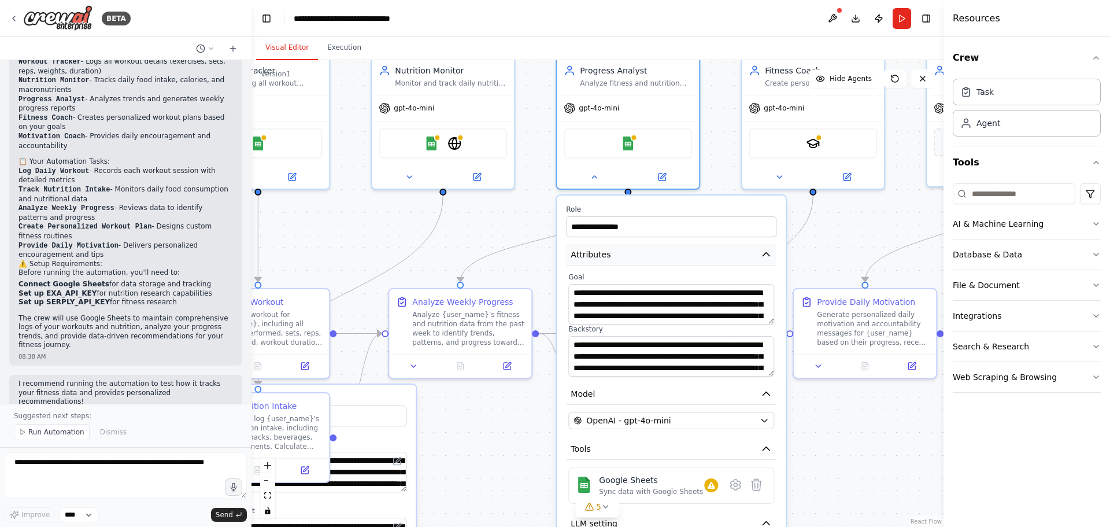
click at [767, 257] on icon "button" at bounding box center [766, 255] width 12 height 12
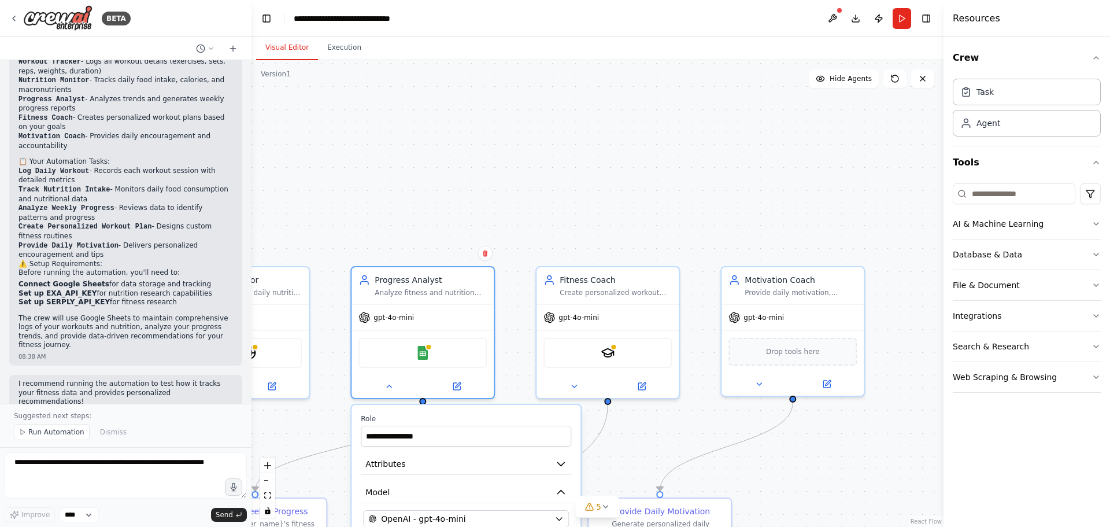
drag, startPoint x: 850, startPoint y: 216, endPoint x: 645, endPoint y: 425, distance: 293.1
click at [645, 425] on div ".deletable-edge-delete-btn { width: 20px; height: 20px; border: 0px solid #ffff…" at bounding box center [598, 293] width 692 height 467
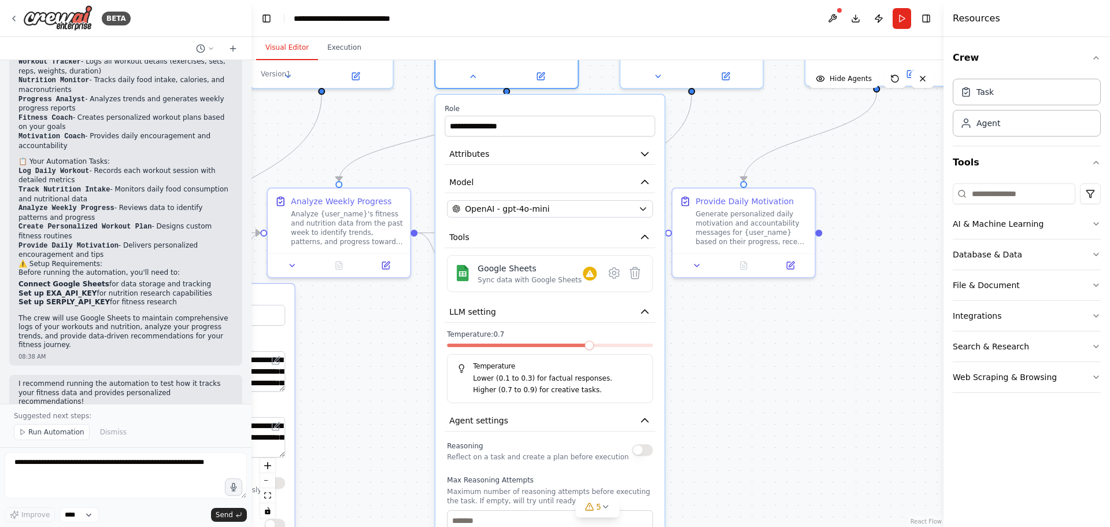
drag, startPoint x: 652, startPoint y: 455, endPoint x: 736, endPoint y: 145, distance: 321.0
click at [736, 145] on div ".deletable-edge-delete-btn { width: 20px; height: 20px; border: 0px solid #ffff…" at bounding box center [598, 293] width 692 height 467
click at [473, 76] on icon at bounding box center [472, 73] width 9 height 9
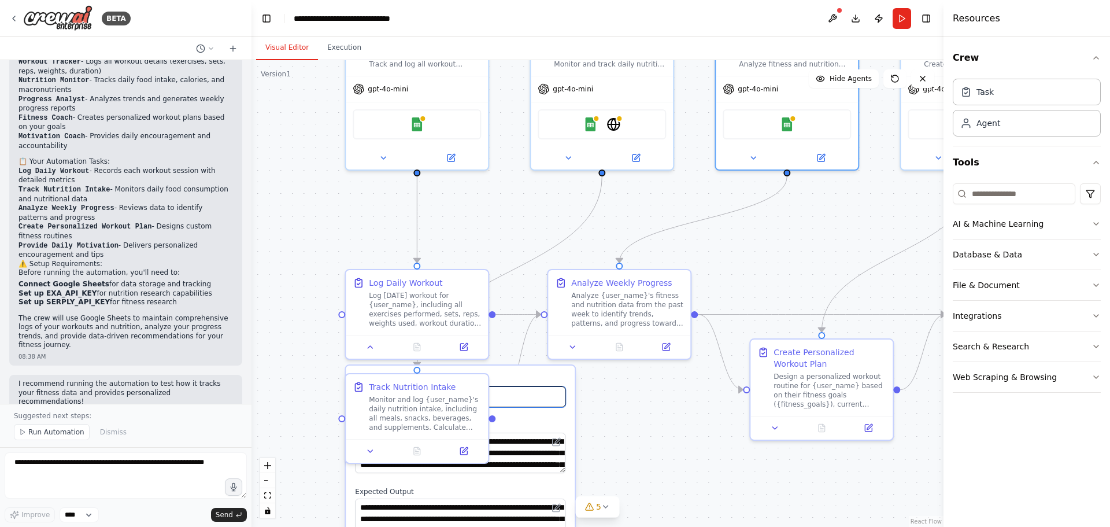
drag, startPoint x: 400, startPoint y: 375, endPoint x: 672, endPoint y: 452, distance: 283.0
click at [672, 452] on div ".deletable-edge-delete-btn { width: 20px; height: 20px; border: 0px solid #ffff…" at bounding box center [598, 293] width 692 height 467
click at [571, 345] on icon at bounding box center [573, 344] width 5 height 2
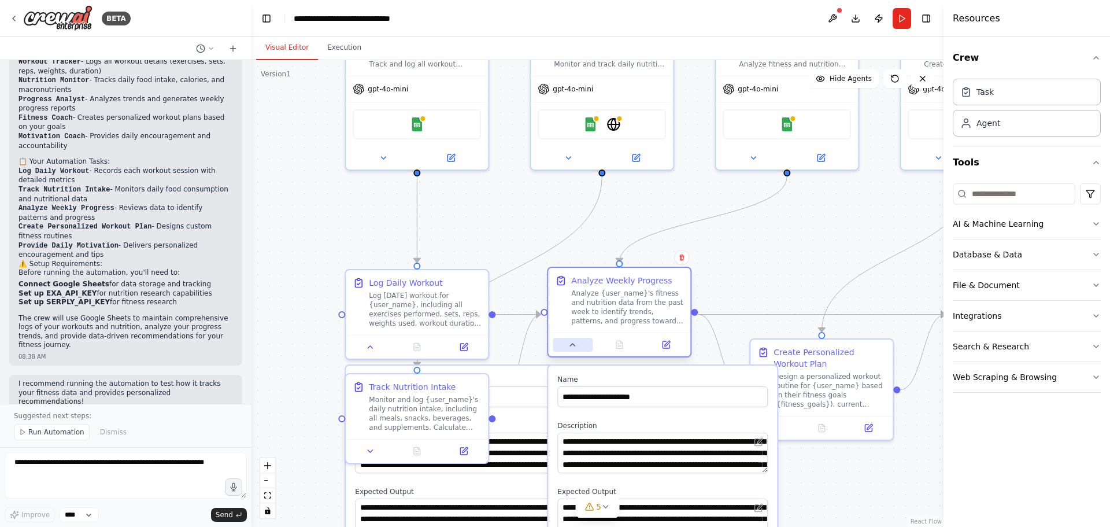
click at [572, 347] on icon at bounding box center [572, 344] width 9 height 9
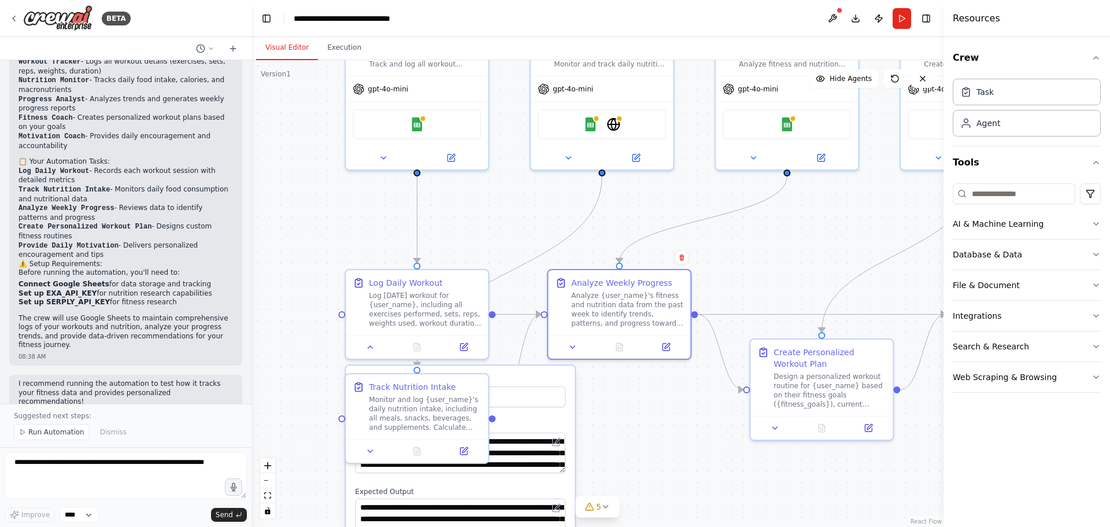
click at [676, 375] on div ".deletable-edge-delete-btn { width: 20px; height: 20px; border: 0px solid #ffff…" at bounding box center [598, 293] width 692 height 467
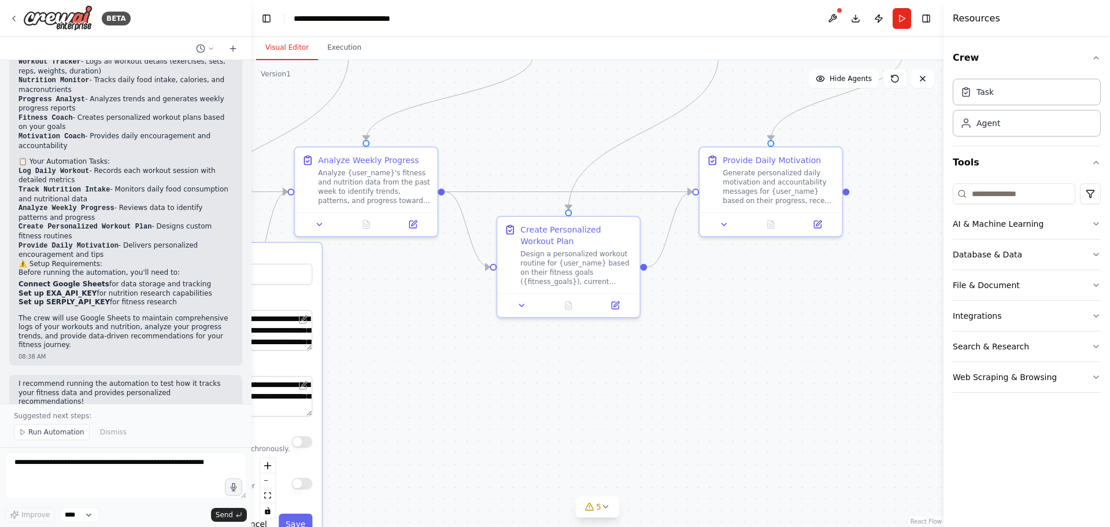
drag, startPoint x: 659, startPoint y: 458, endPoint x: 404, endPoint y: 338, distance: 282.4
click at [404, 338] on div ".deletable-edge-delete-btn { width: 20px; height: 20px; border: 0px solid #ffff…" at bounding box center [598, 293] width 692 height 467
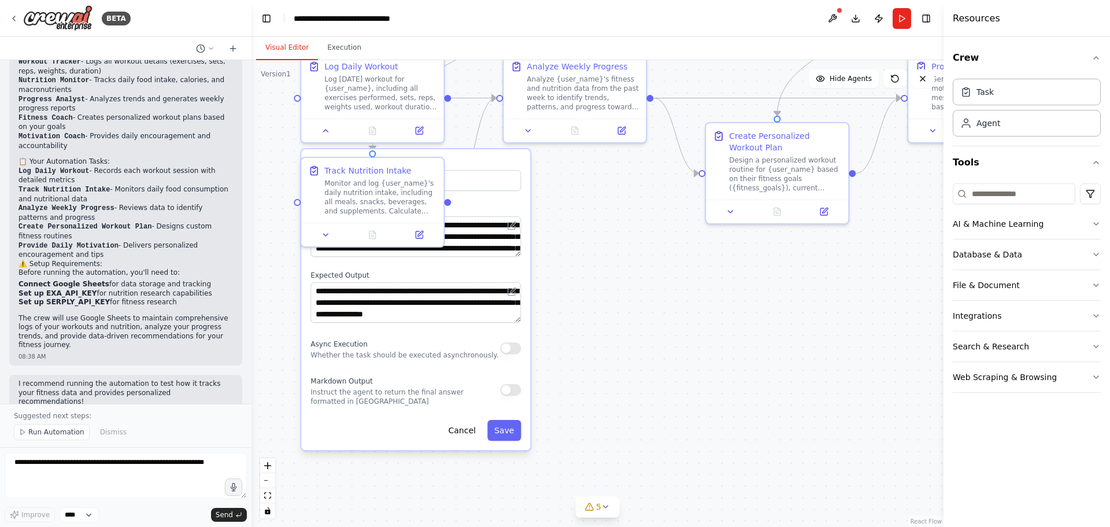
drag, startPoint x: 765, startPoint y: 370, endPoint x: 914, endPoint y: 290, distance: 168.1
click at [914, 290] on div ".deletable-edge-delete-btn { width: 20px; height: 20px; border: 0px solid #ffff…" at bounding box center [598, 293] width 692 height 467
click at [467, 431] on button "Cancel" at bounding box center [462, 430] width 41 height 21
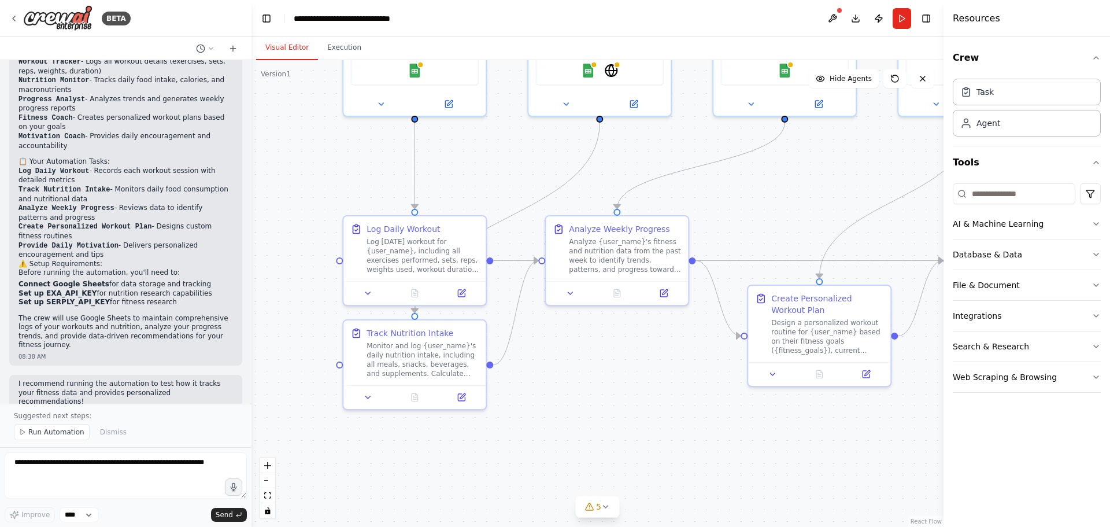
drag, startPoint x: 562, startPoint y: 246, endPoint x: 605, endPoint y: 412, distance: 171.5
click at [605, 412] on div ".deletable-edge-delete-btn { width: 20px; height: 20px; border: 0px solid #ffff…" at bounding box center [598, 293] width 692 height 467
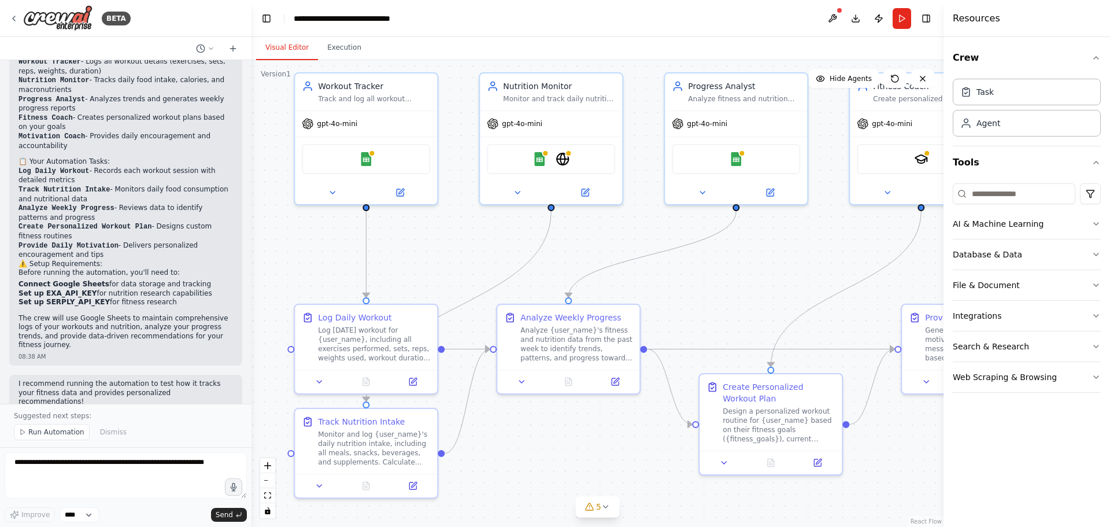
drag, startPoint x: 620, startPoint y: 390, endPoint x: 543, endPoint y: 483, distance: 120.4
click at [543, 483] on div ".deletable-edge-delete-btn { width: 20px; height: 20px; border: 0px solid #ffff…" at bounding box center [598, 293] width 692 height 467
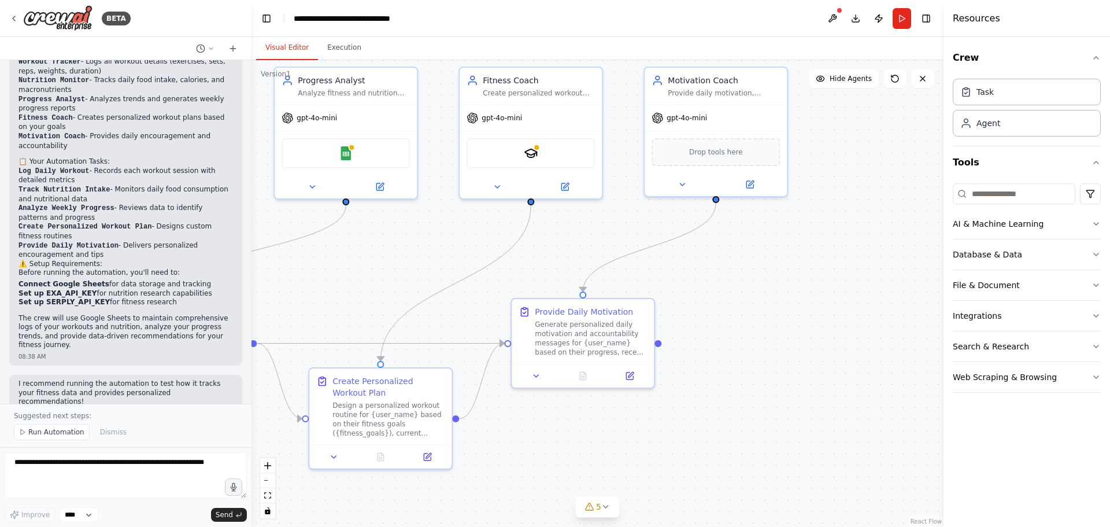
drag, startPoint x: 782, startPoint y: 286, endPoint x: 435, endPoint y: 253, distance: 348.5
click at [435, 253] on div ".deletable-edge-delete-btn { width: 20px; height: 20px; border: 0px solid #ffff…" at bounding box center [598, 293] width 692 height 467
click at [581, 338] on div "Generate personalized daily motivation and accountability messages for {user_na…" at bounding box center [591, 335] width 112 height 37
click at [537, 375] on icon at bounding box center [536, 373] width 9 height 9
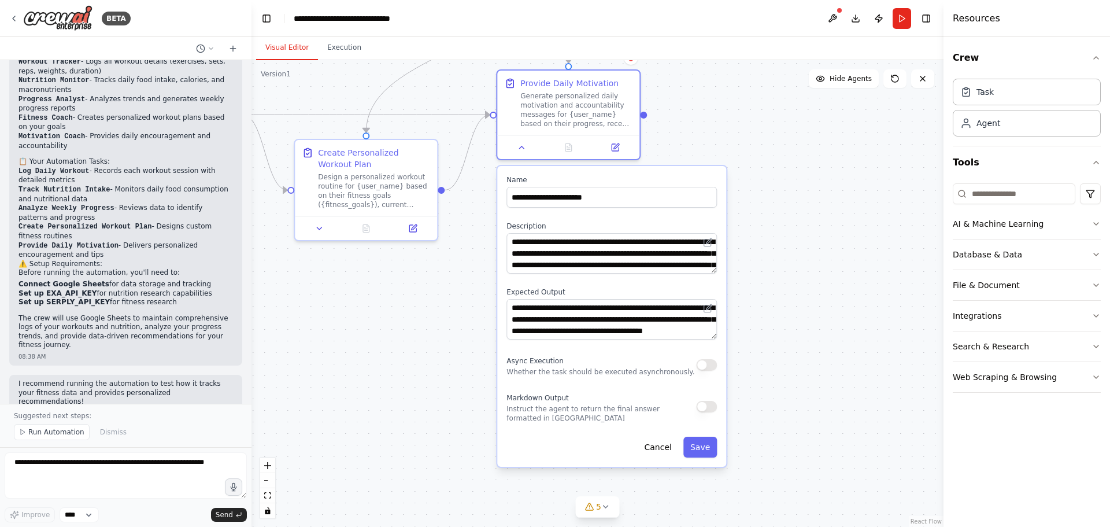
drag, startPoint x: 833, startPoint y: 454, endPoint x: 818, endPoint y: 225, distance: 228.8
click at [818, 225] on div ".deletable-edge-delete-btn { width: 20px; height: 20px; border: 0px solid #ffff…" at bounding box center [598, 293] width 692 height 467
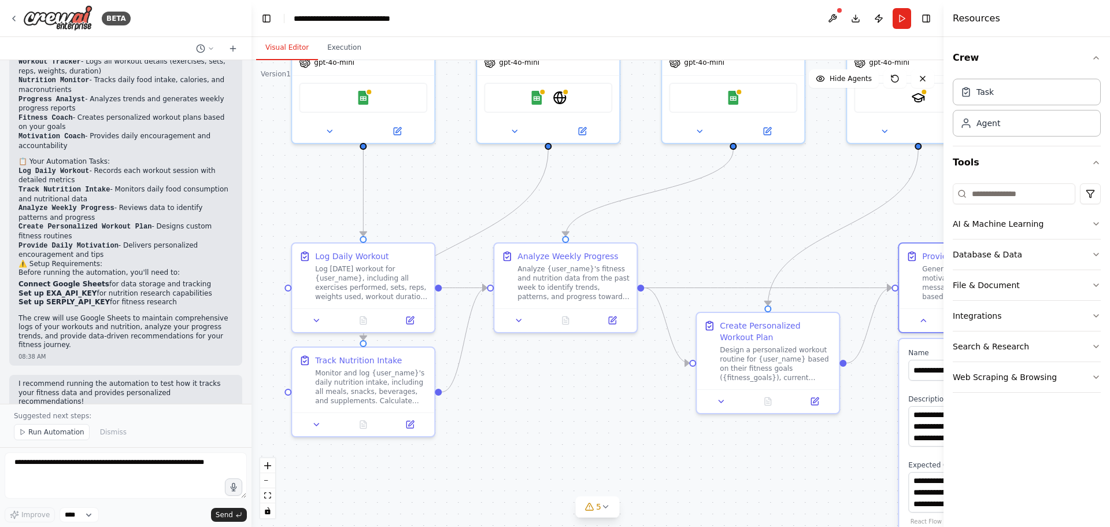
drag, startPoint x: 364, startPoint y: 300, endPoint x: 763, endPoint y: 468, distance: 432.7
click at [765, 472] on div ".deletable-edge-delete-btn { width: 20px; height: 20px; border: 0px solid #ffff…" at bounding box center [598, 293] width 692 height 467
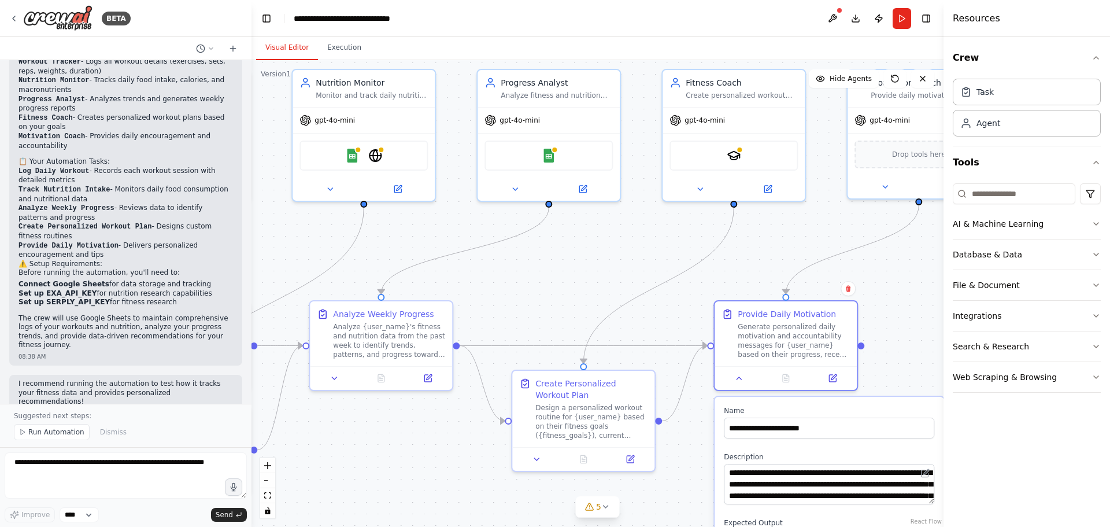
drag, startPoint x: 759, startPoint y: 201, endPoint x: 506, endPoint y: 191, distance: 252.9
click at [506, 191] on div ".deletable-edge-delete-btn { width: 20px; height: 20px; border: 0px solid #ffff…" at bounding box center [598, 293] width 692 height 467
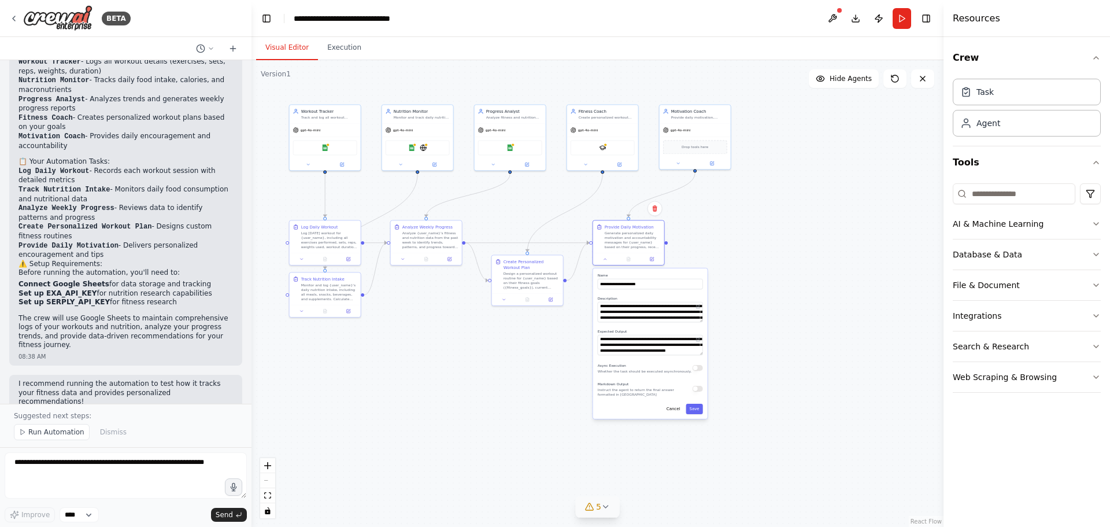
click at [605, 504] on icon at bounding box center [605, 506] width 9 height 9
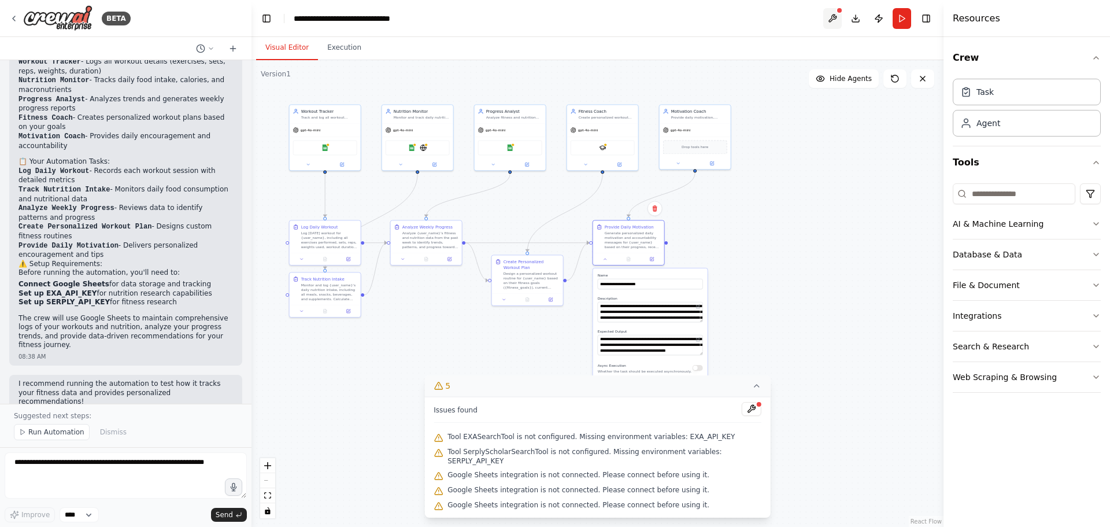
click at [836, 19] on button at bounding box center [832, 18] width 19 height 21
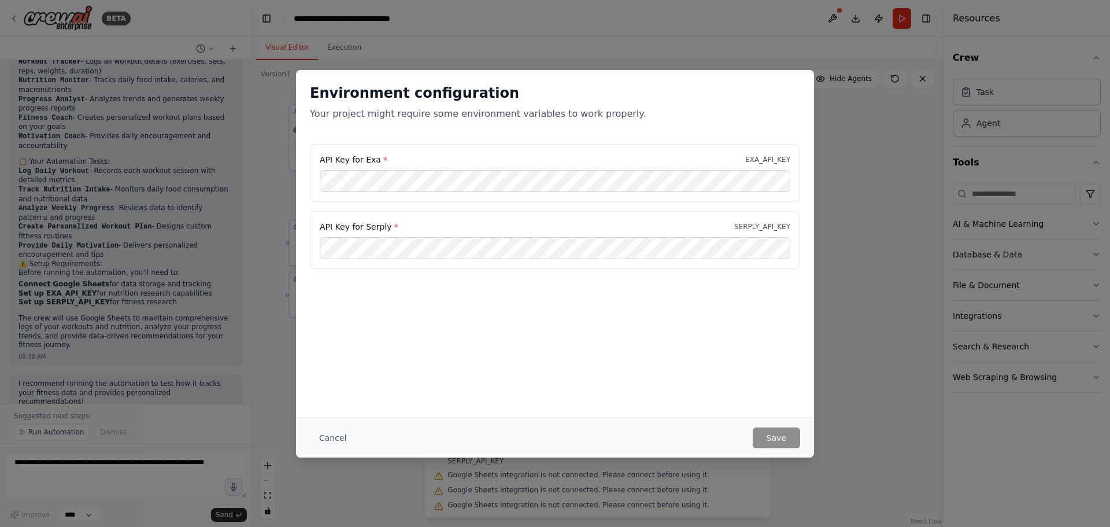
click at [908, 214] on div "Environment configuration Your project might require some environment variables…" at bounding box center [555, 263] width 1110 height 527
click at [888, 178] on div "Environment configuration Your project might require some environment variables…" at bounding box center [555, 263] width 1110 height 527
click at [336, 435] on button "Cancel" at bounding box center [333, 437] width 46 height 21
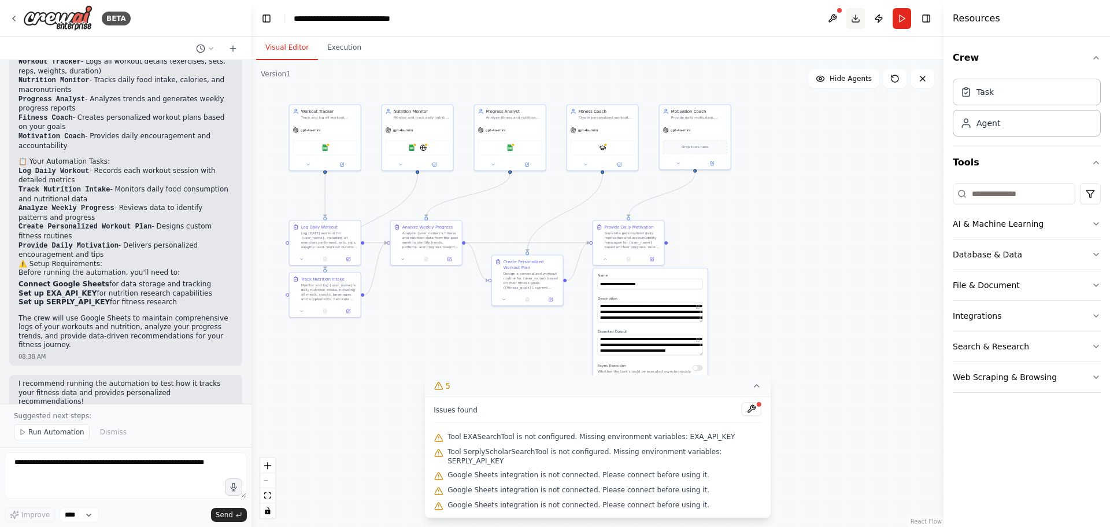
click at [927, 18] on button "Toggle Right Sidebar" at bounding box center [926, 18] width 16 height 16
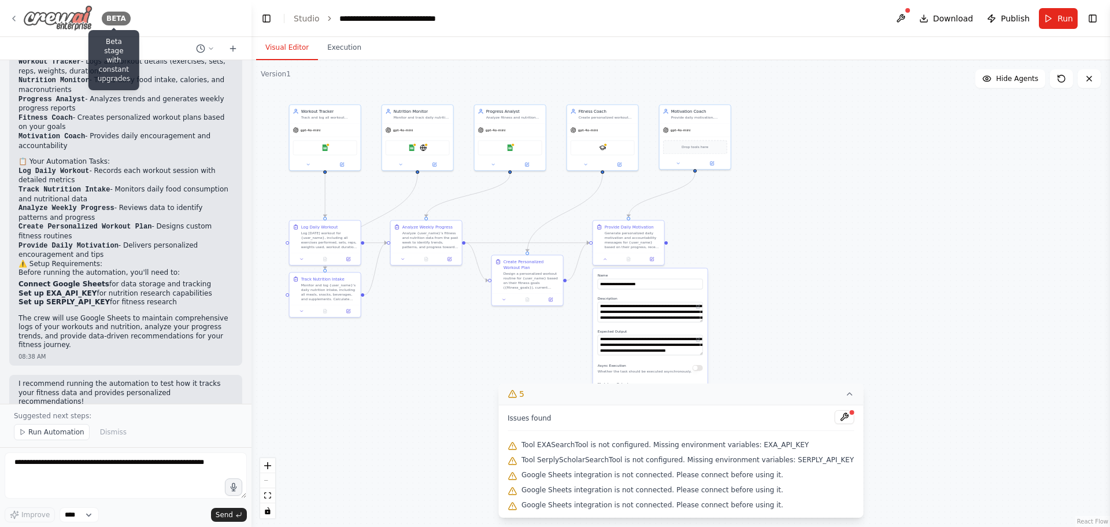
click at [116, 20] on div "BETA" at bounding box center [116, 19] width 29 height 14
